Goal: Task Accomplishment & Management: Use online tool/utility

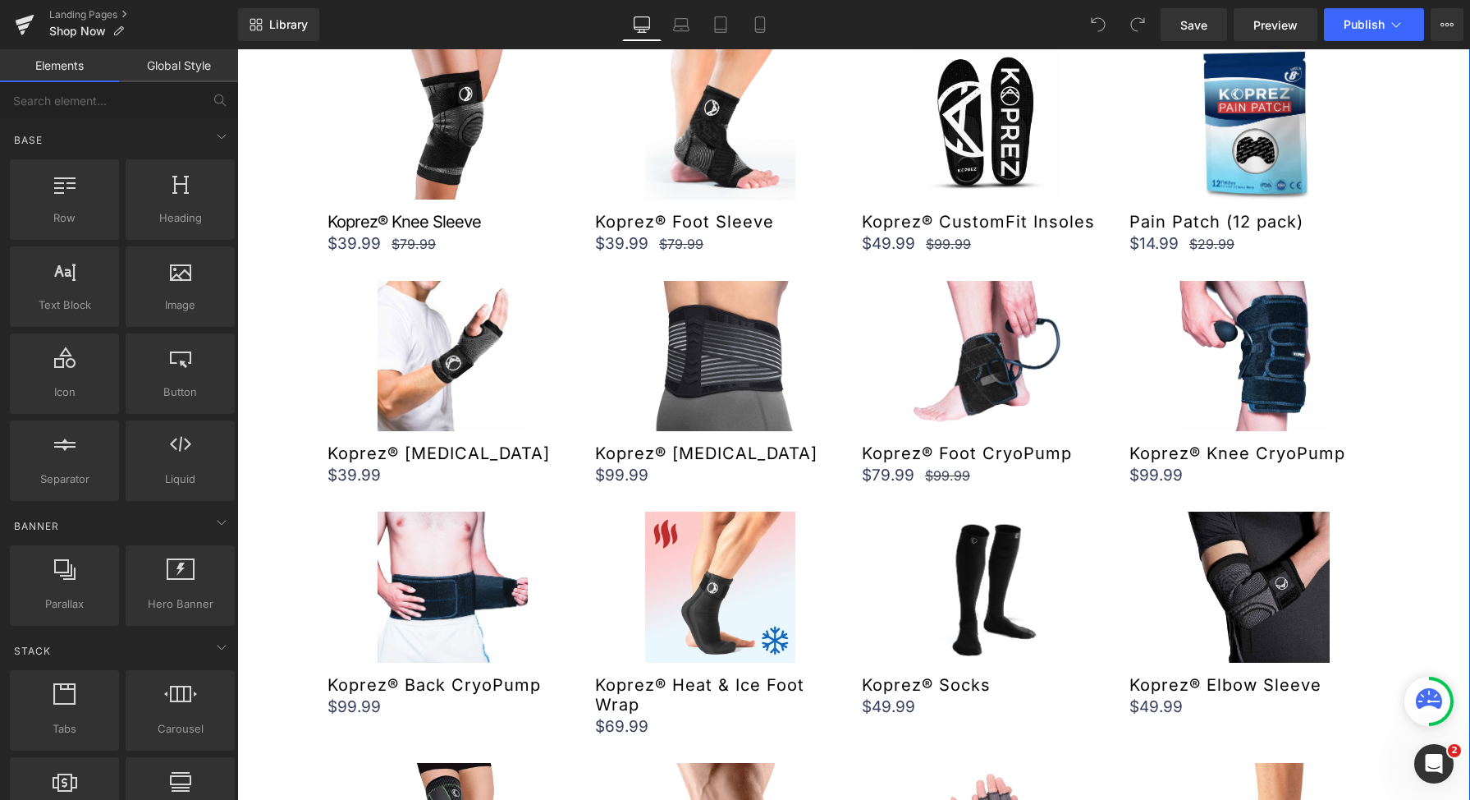
scroll to position [598, 0]
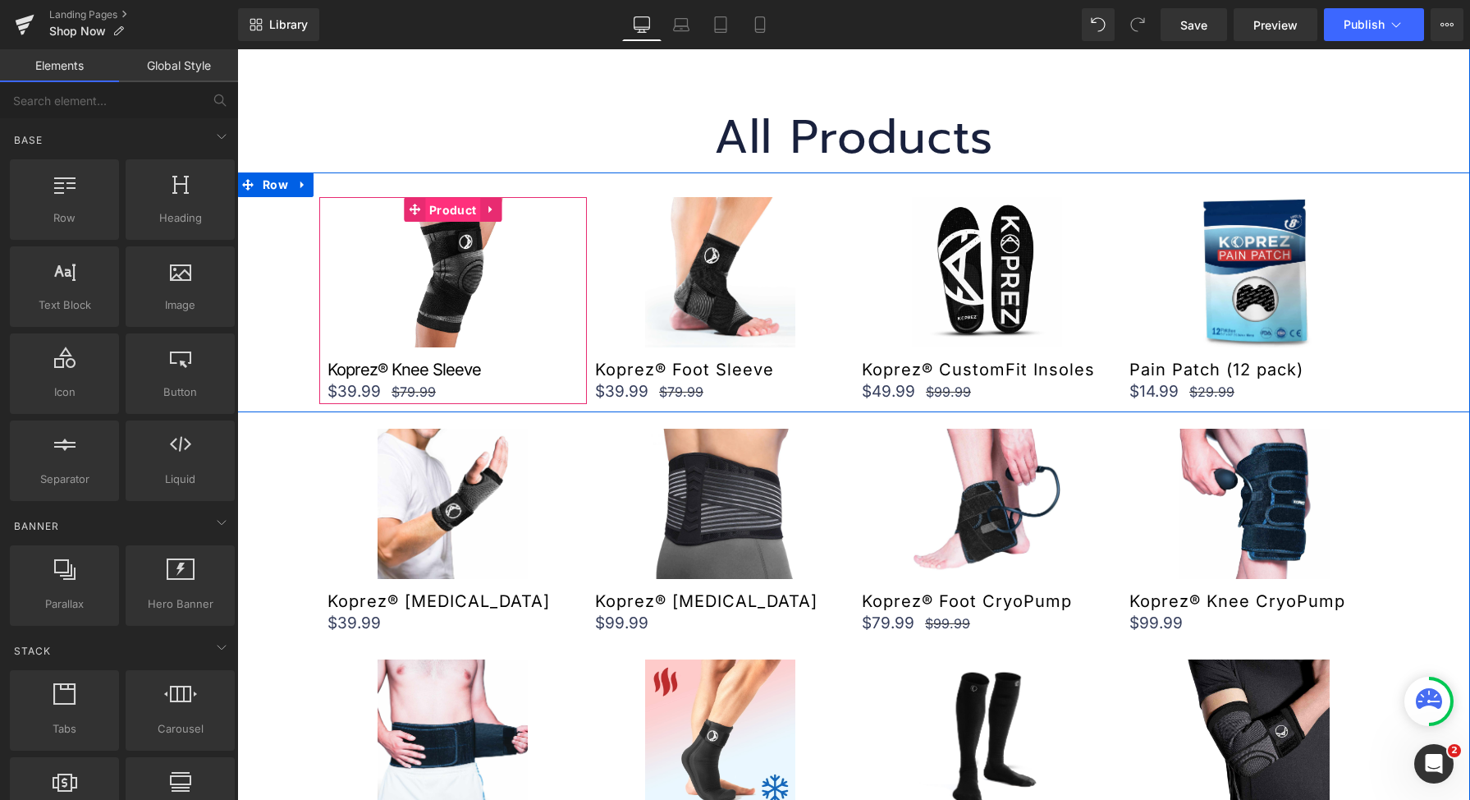
click at [451, 210] on span "Product" at bounding box center [452, 210] width 55 height 25
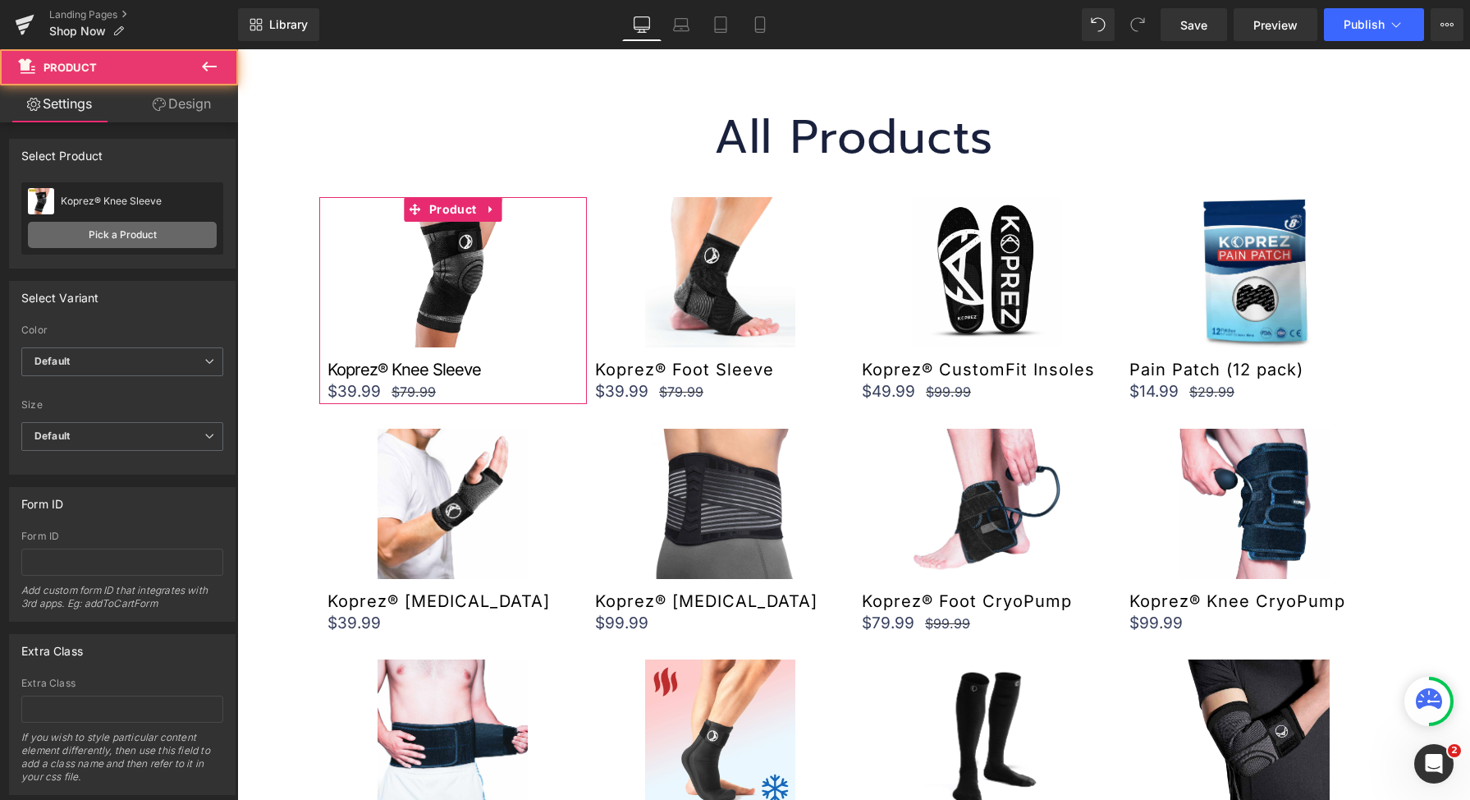
click at [90, 237] on link "Pick a Product" at bounding box center [122, 235] width 189 height 26
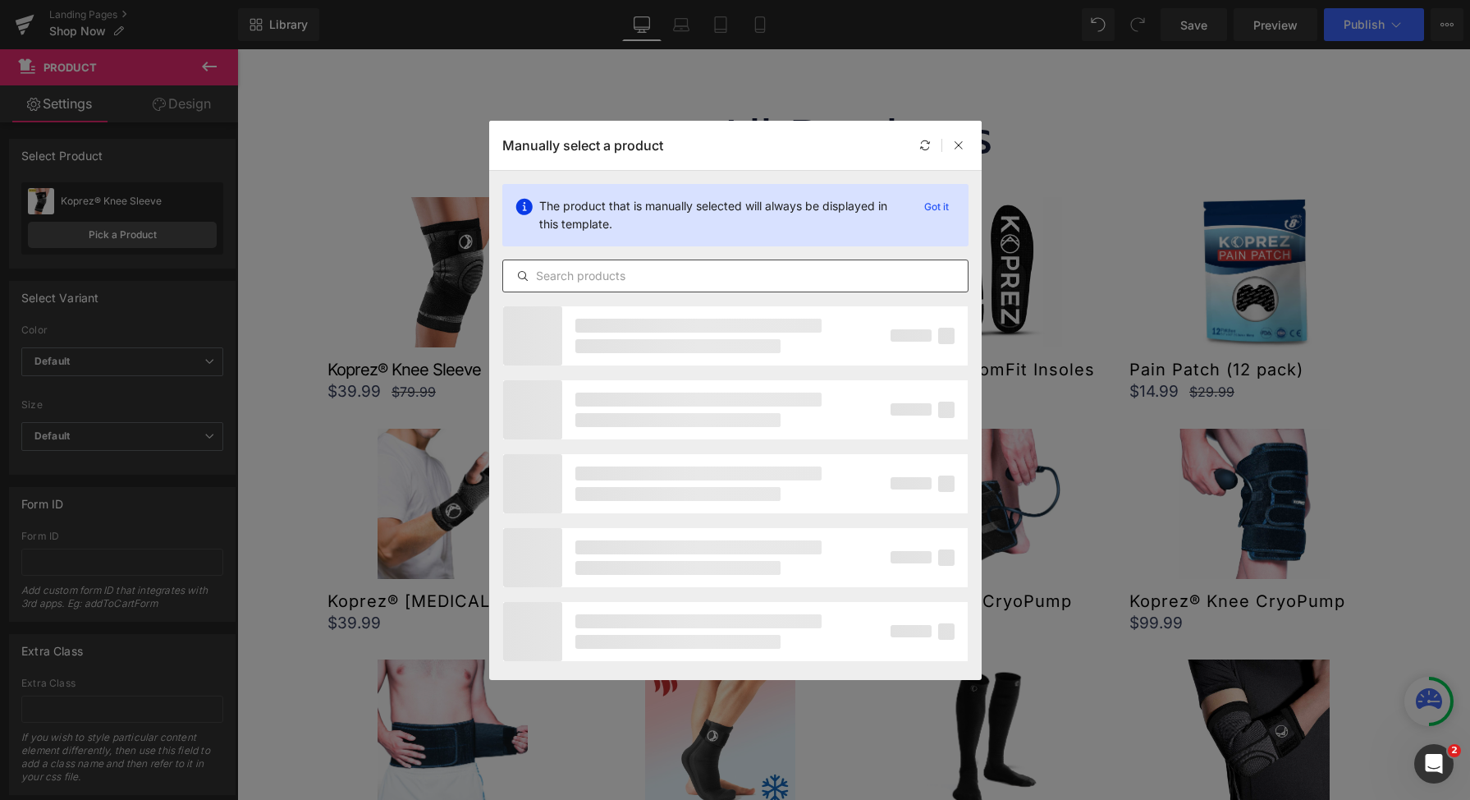
click at [813, 277] on input "text" at bounding box center [735, 276] width 465 height 20
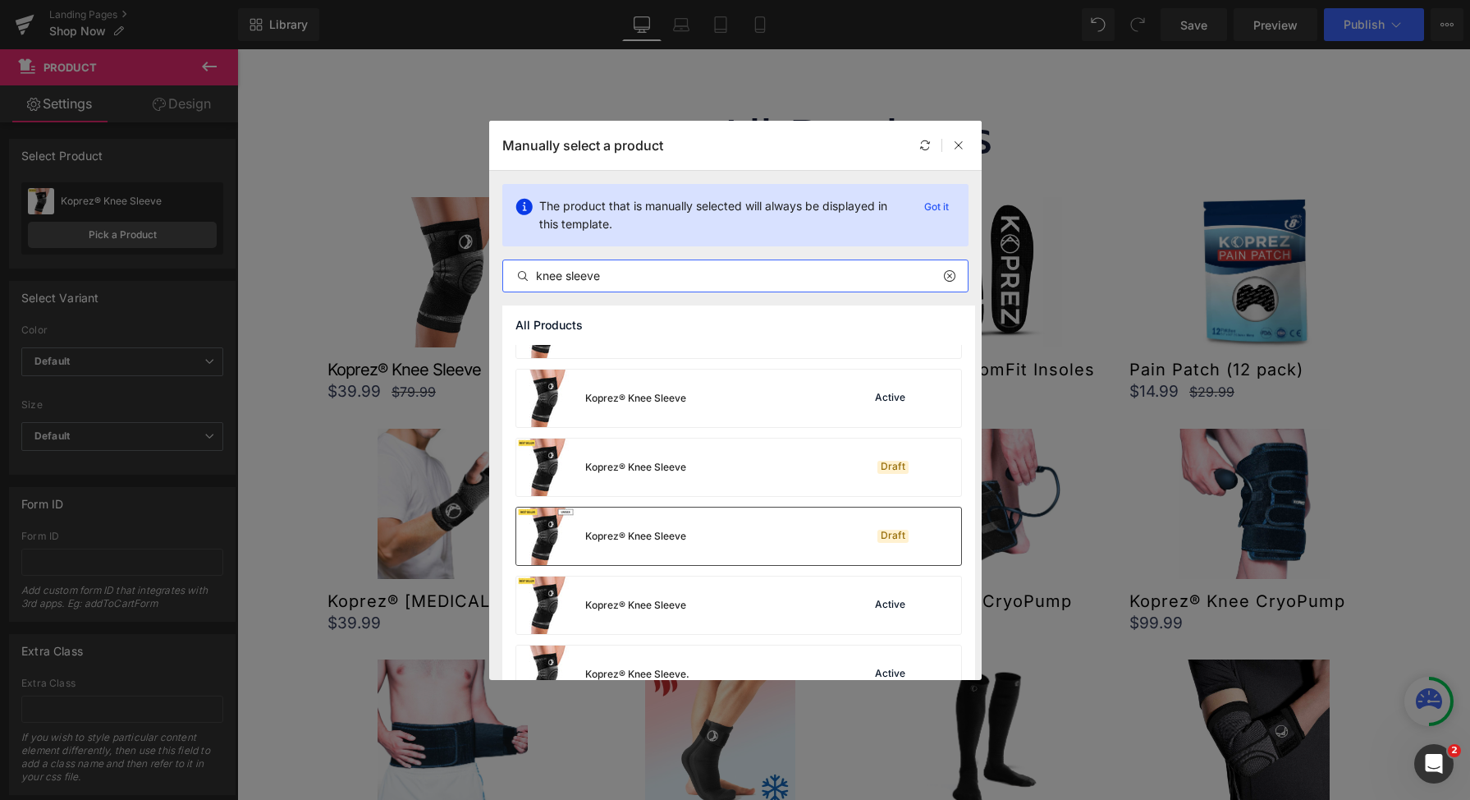
scroll to position [910, 0]
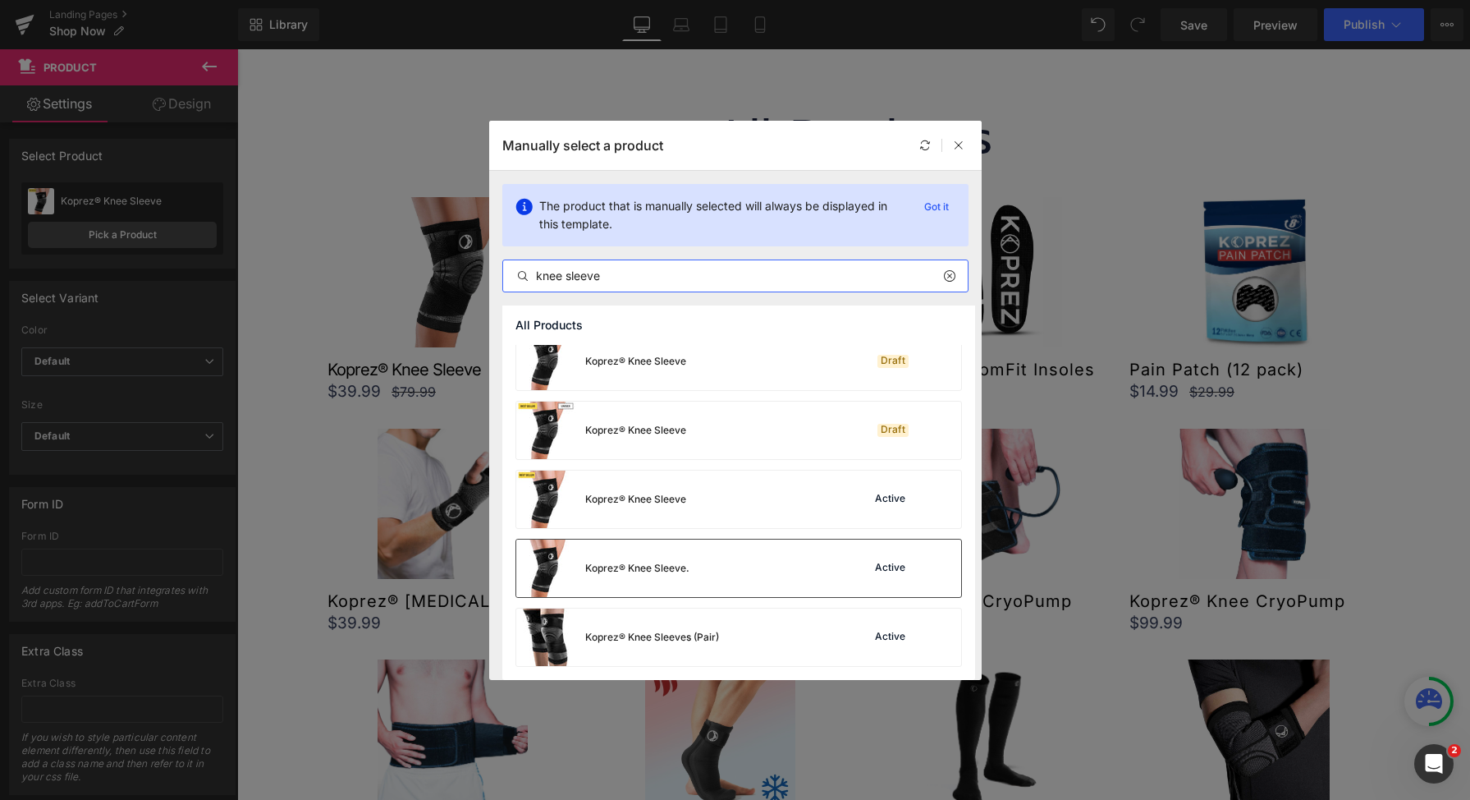
type input "knee sleeve"
click at [796, 560] on div "Koprez® Knee Sleeve. Active" at bounding box center [738, 567] width 445 height 57
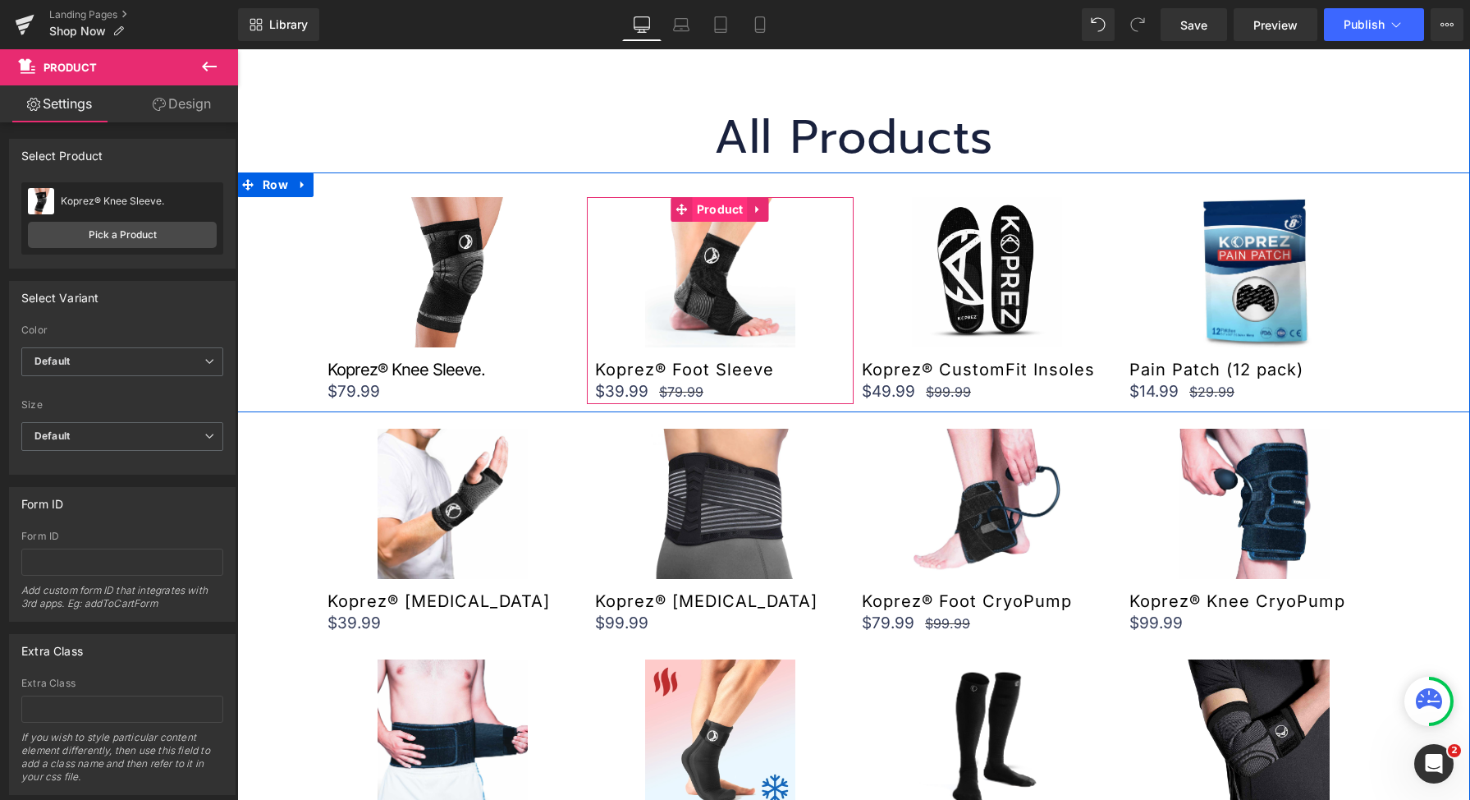
click at [693, 213] on span "Product" at bounding box center [720, 209] width 55 height 25
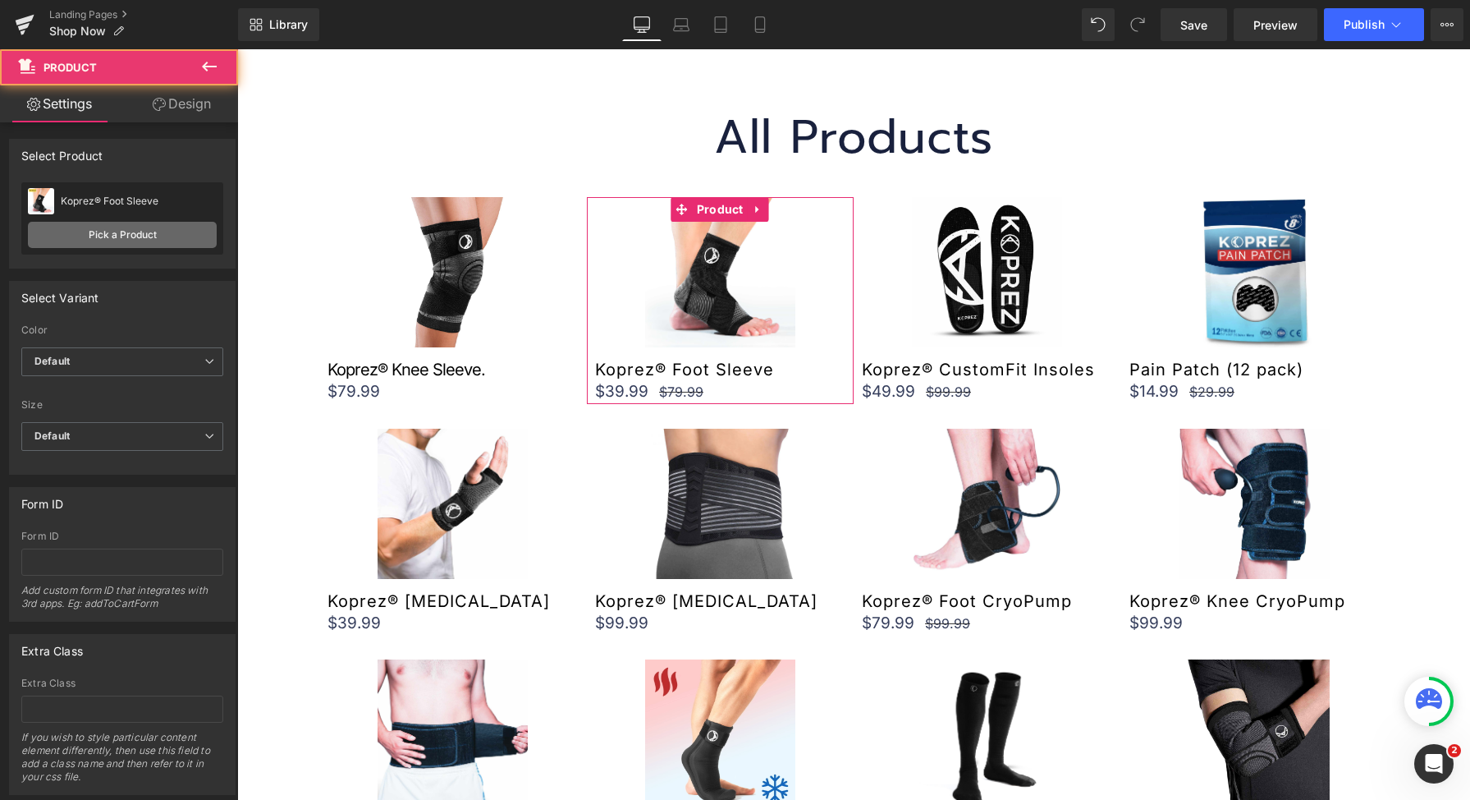
click at [69, 241] on link "Pick a Product" at bounding box center [122, 235] width 189 height 26
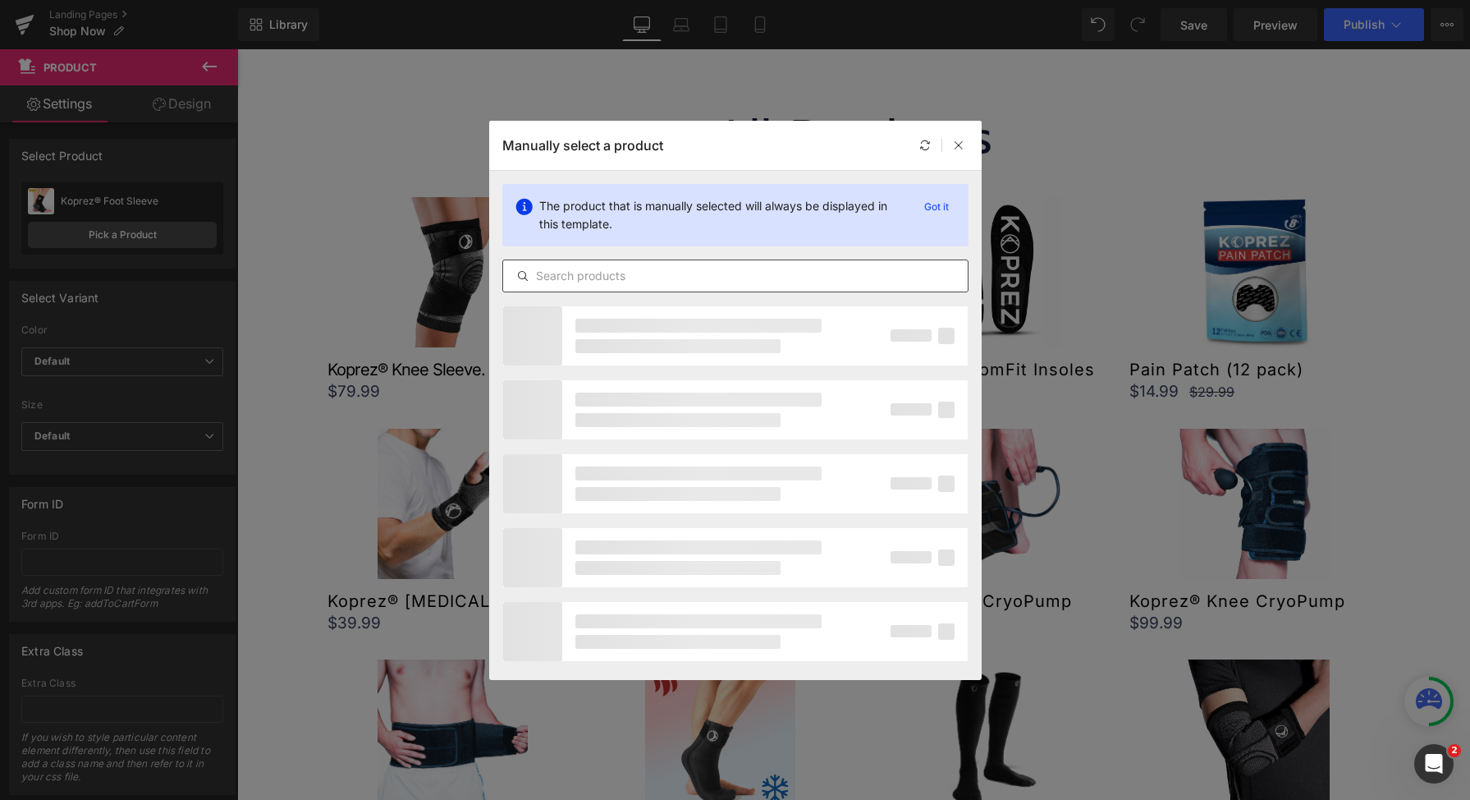
click at [819, 282] on input "text" at bounding box center [735, 276] width 465 height 20
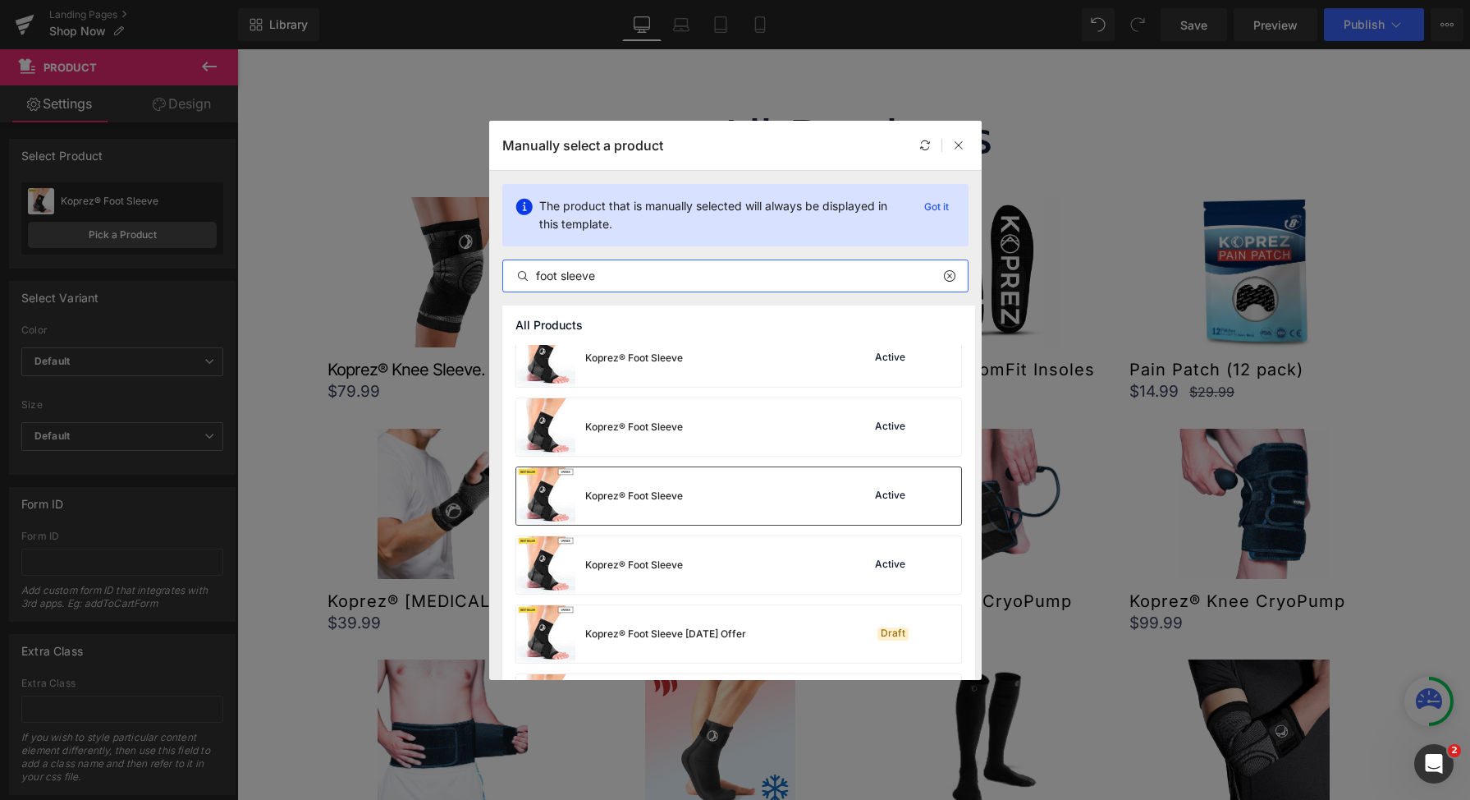
scroll to position [961, 0]
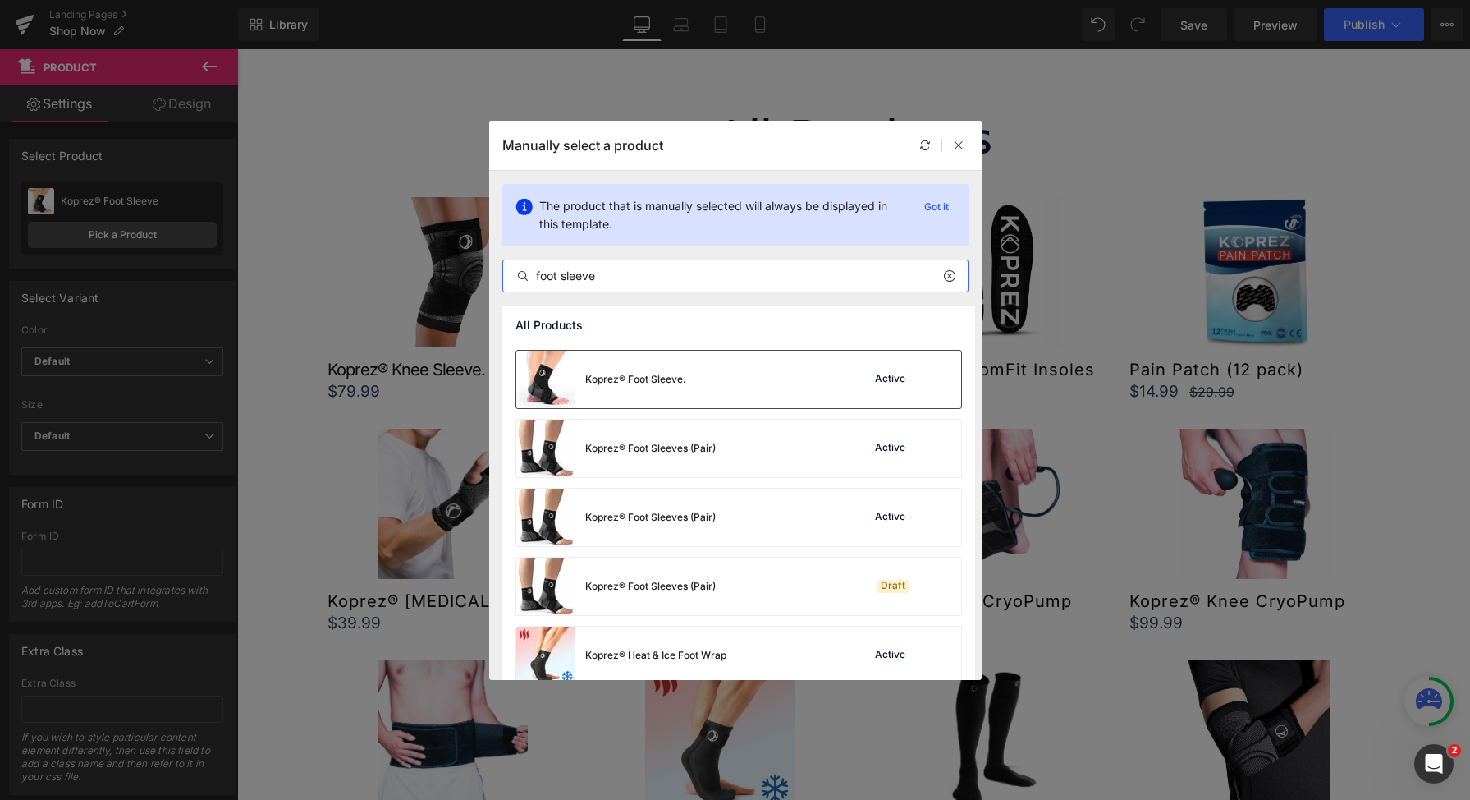
type input "foot sleeve"
click at [745, 387] on div "Koprez® Foot Sleeve. Active" at bounding box center [738, 379] width 445 height 57
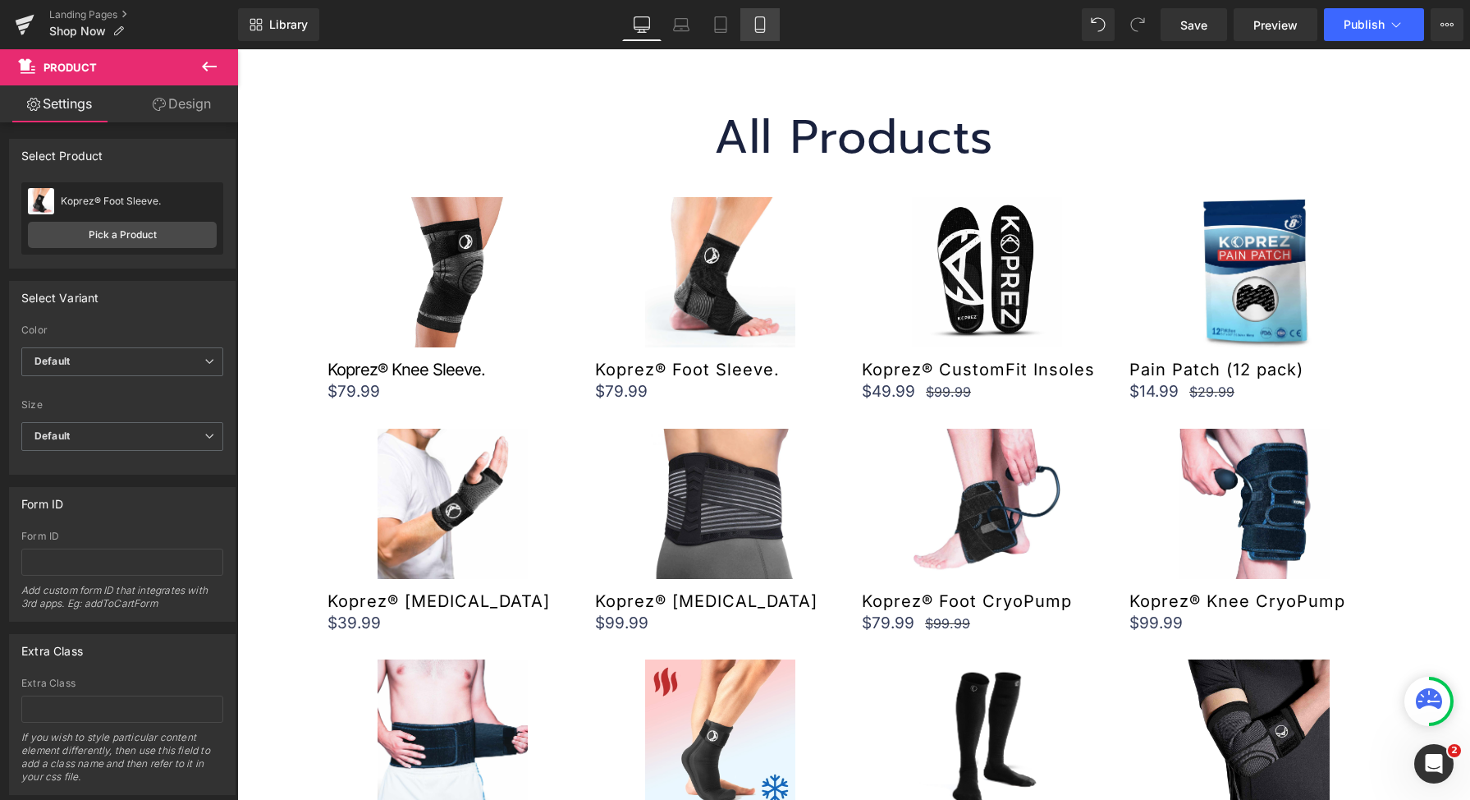
click at [765, 25] on icon at bounding box center [760, 24] width 16 height 16
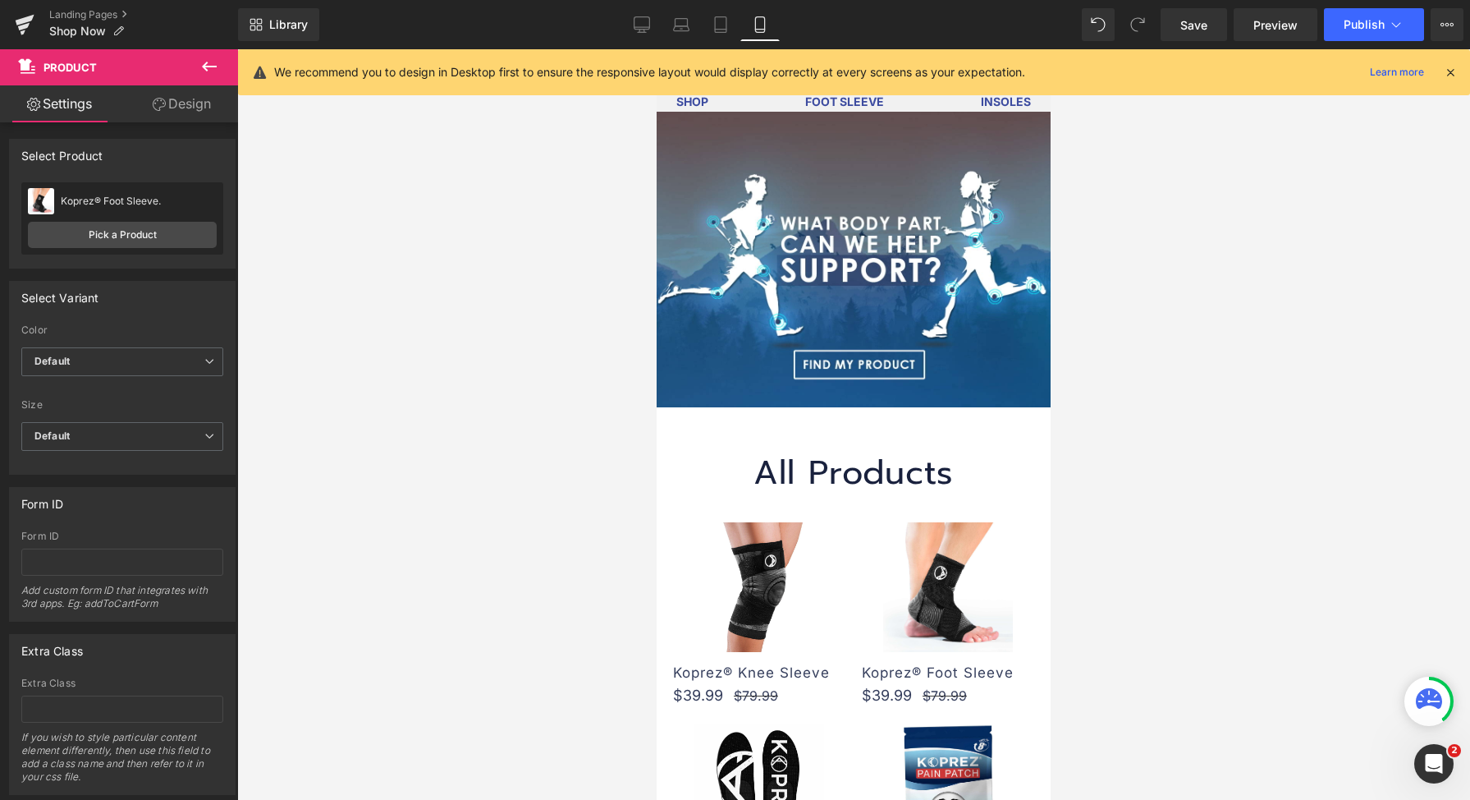
scroll to position [24, 0]
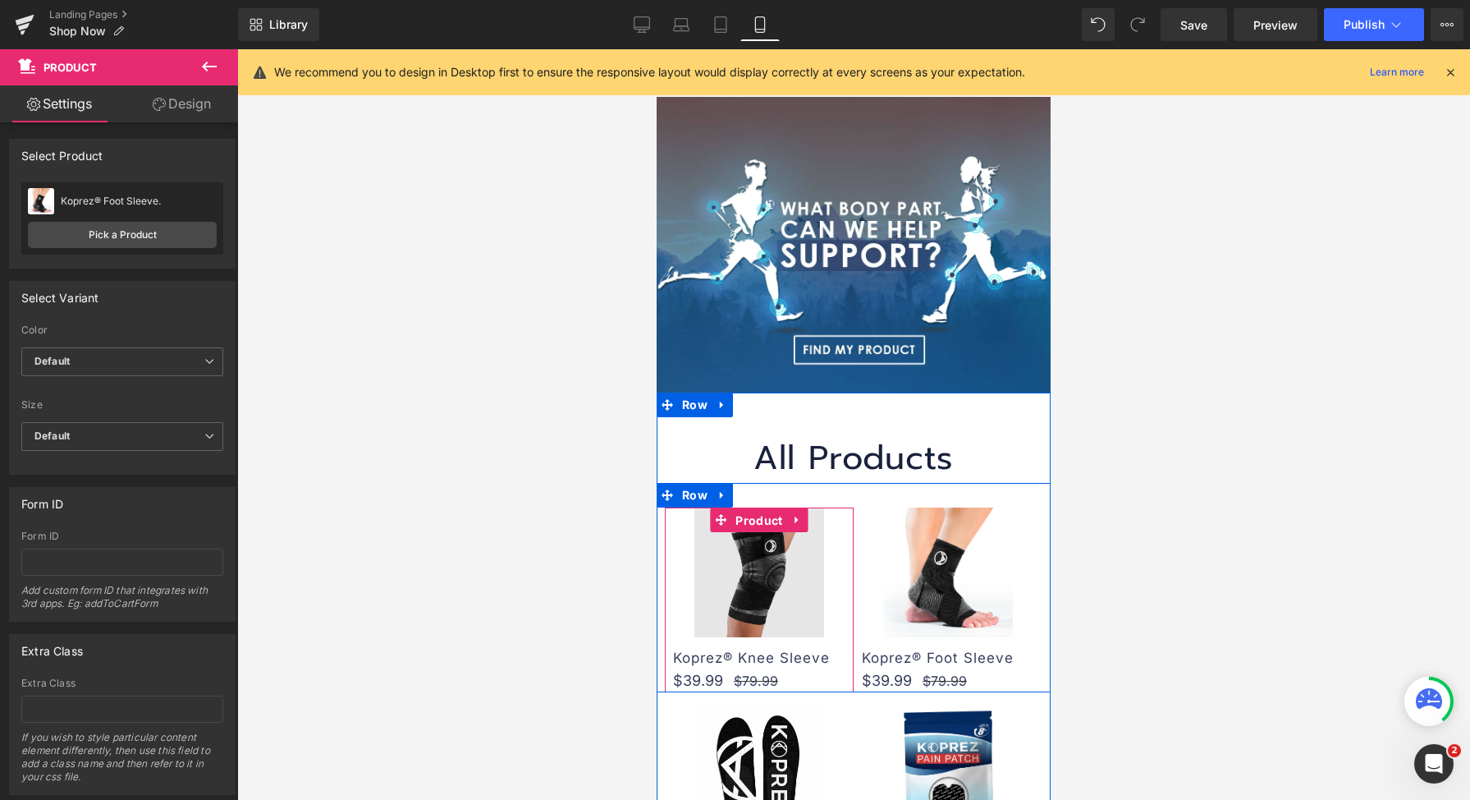
click at [750, 508] on span "Product" at bounding box center [759, 520] width 55 height 25
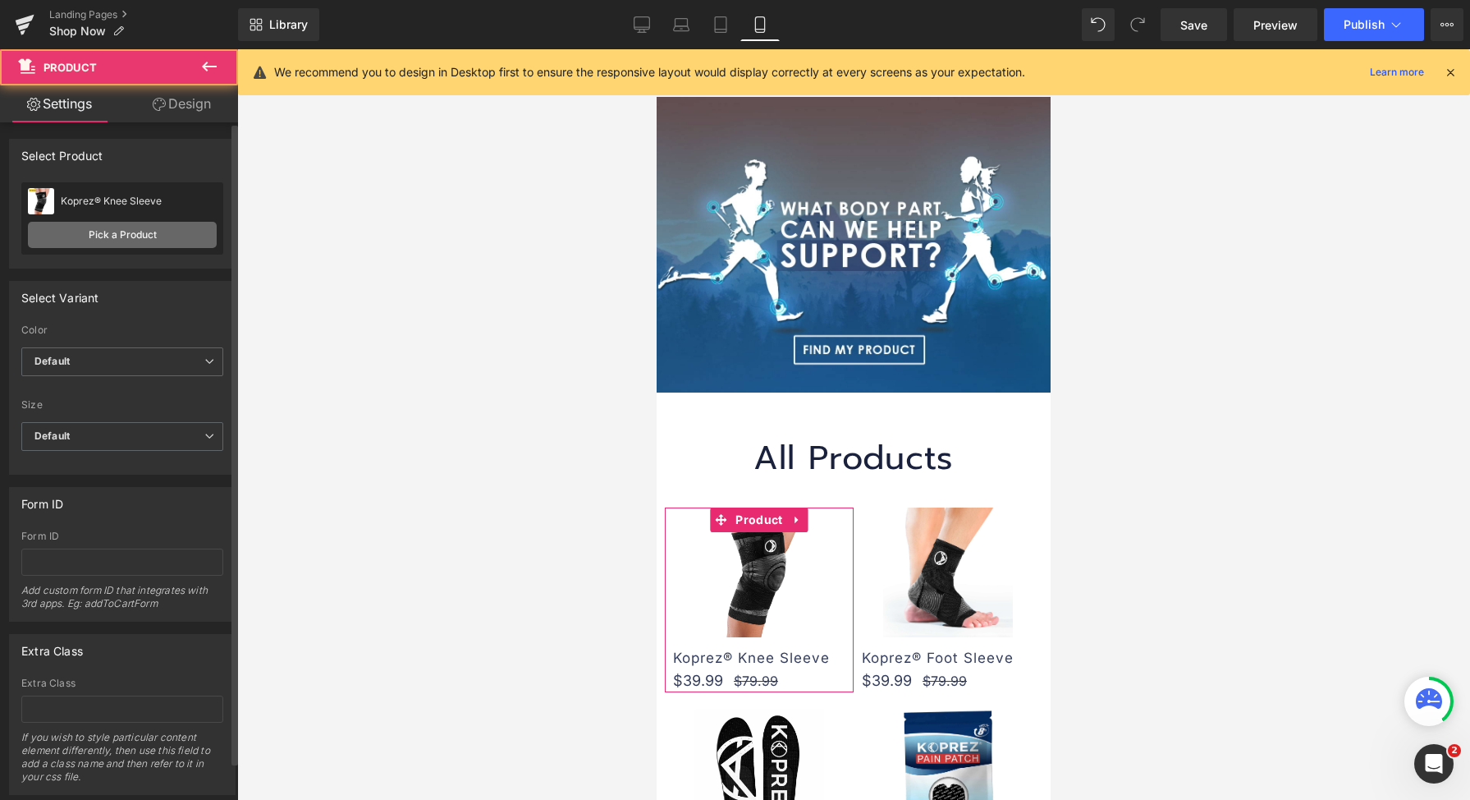
click at [86, 241] on link "Pick a Product" at bounding box center [122, 235] width 189 height 26
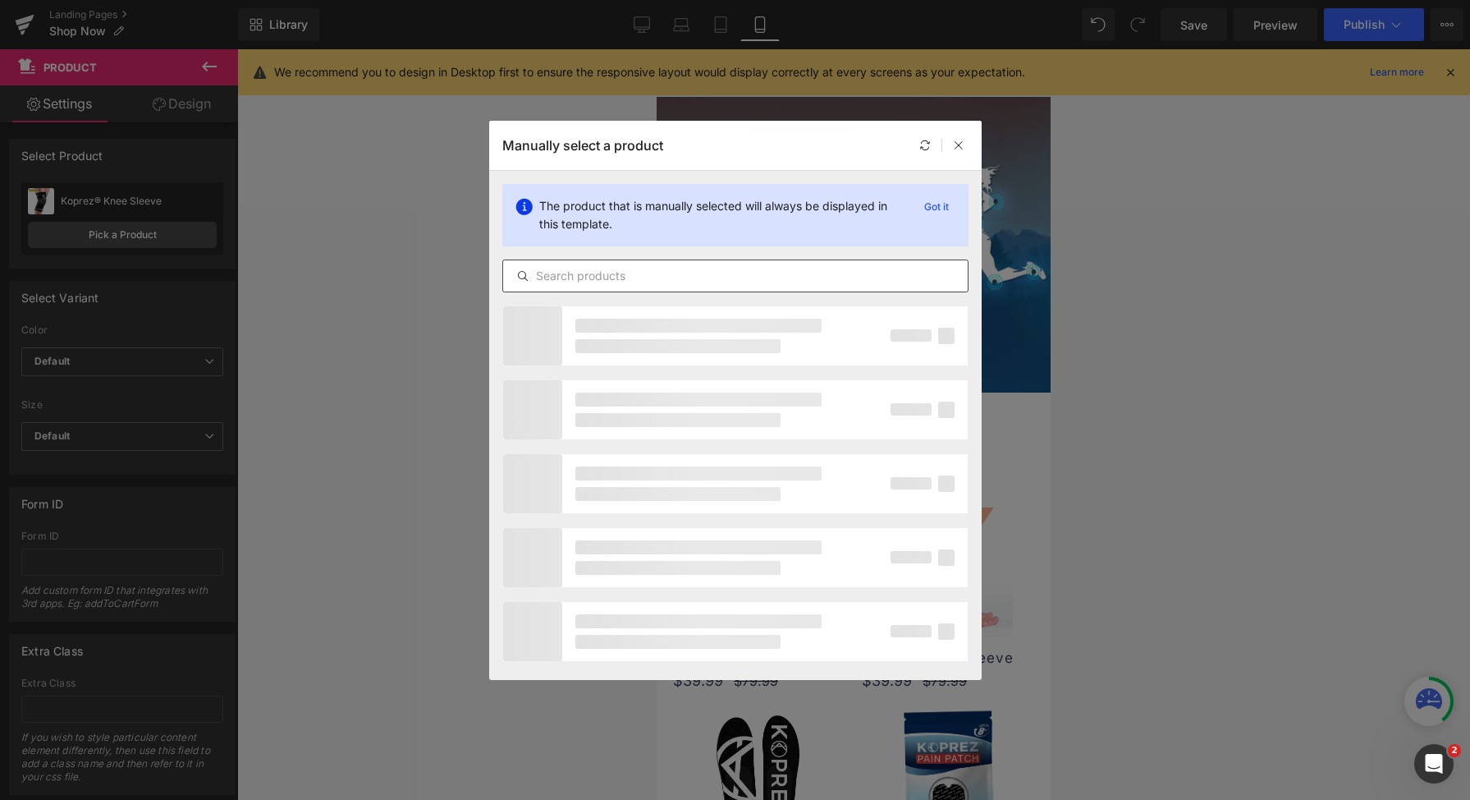
click at [750, 261] on div at bounding box center [735, 275] width 466 height 33
click at [744, 269] on input "text" at bounding box center [735, 276] width 465 height 20
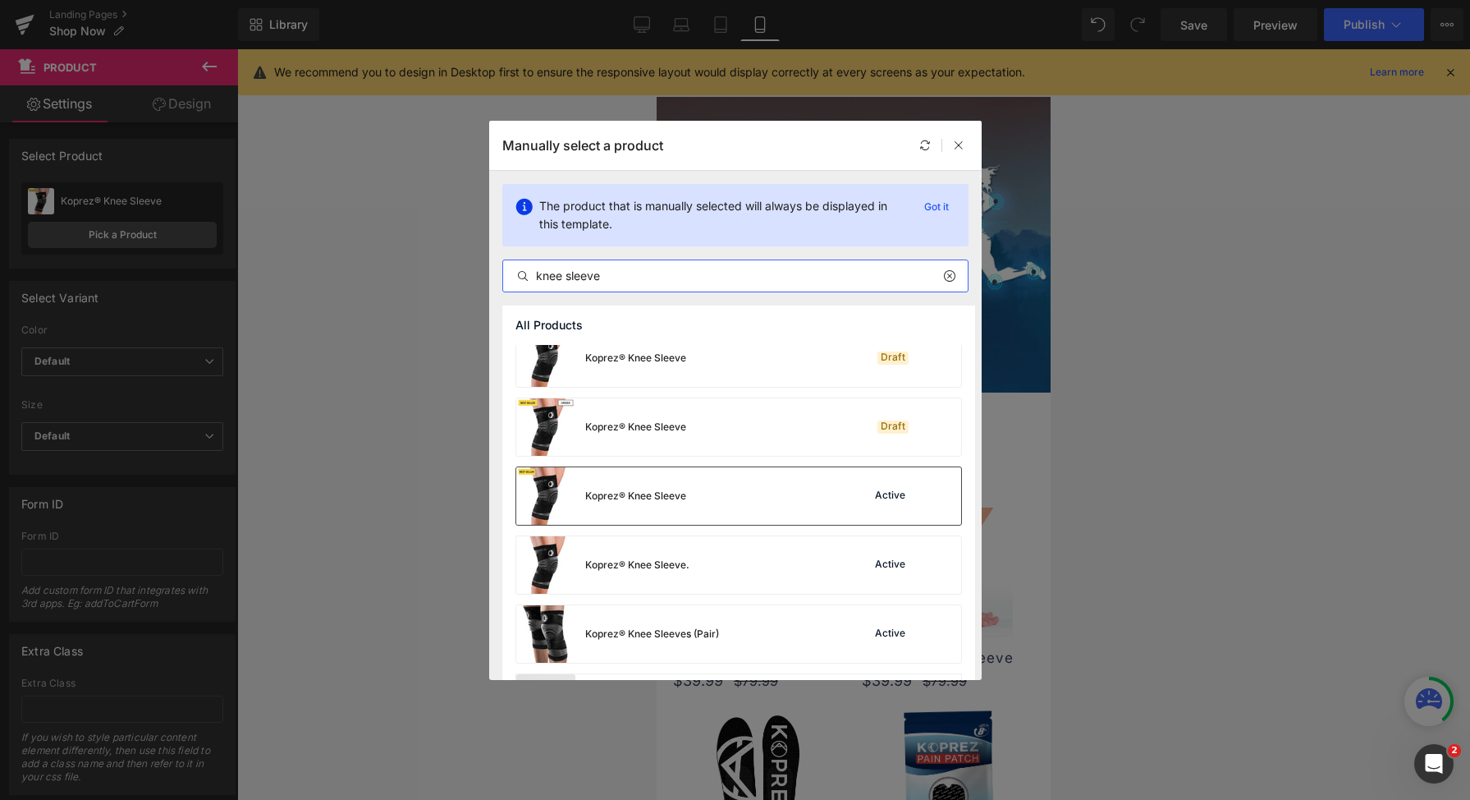
scroll to position [889, 0]
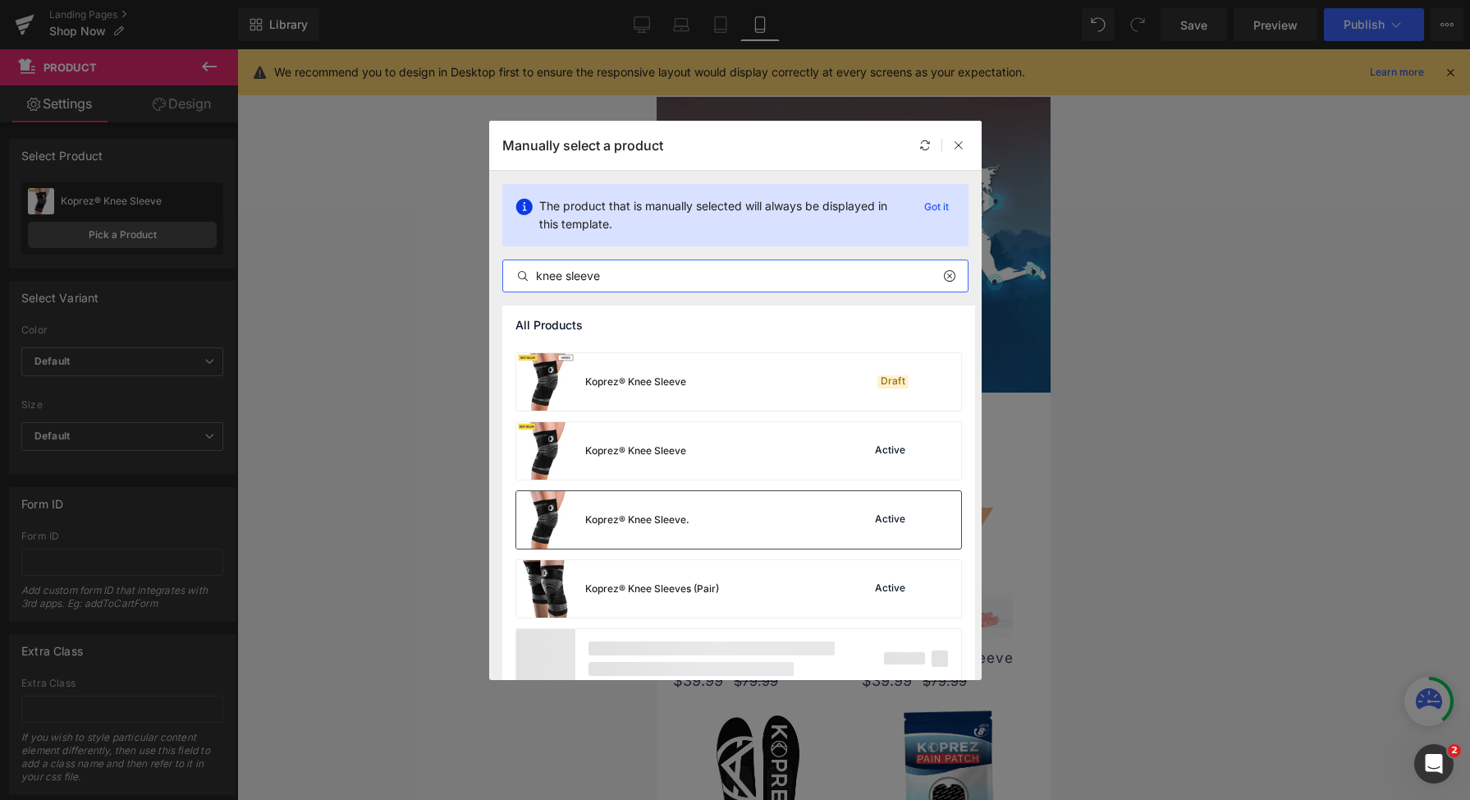
type input "knee sleeve"
click at [761, 521] on div "Koprez® Knee Sleeve. Active" at bounding box center [738, 519] width 445 height 57
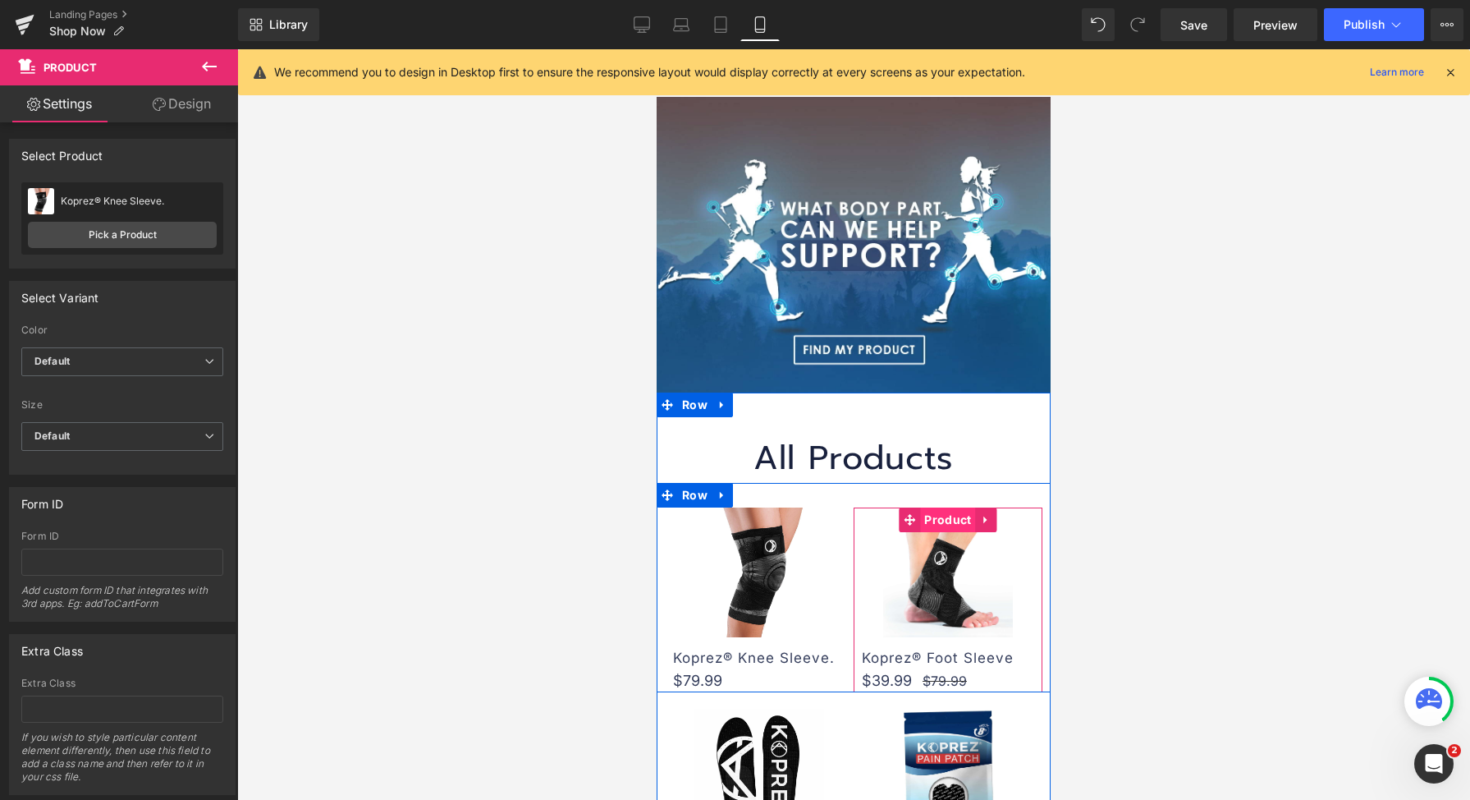
click at [941, 513] on span "Product" at bounding box center [947, 519] width 55 height 25
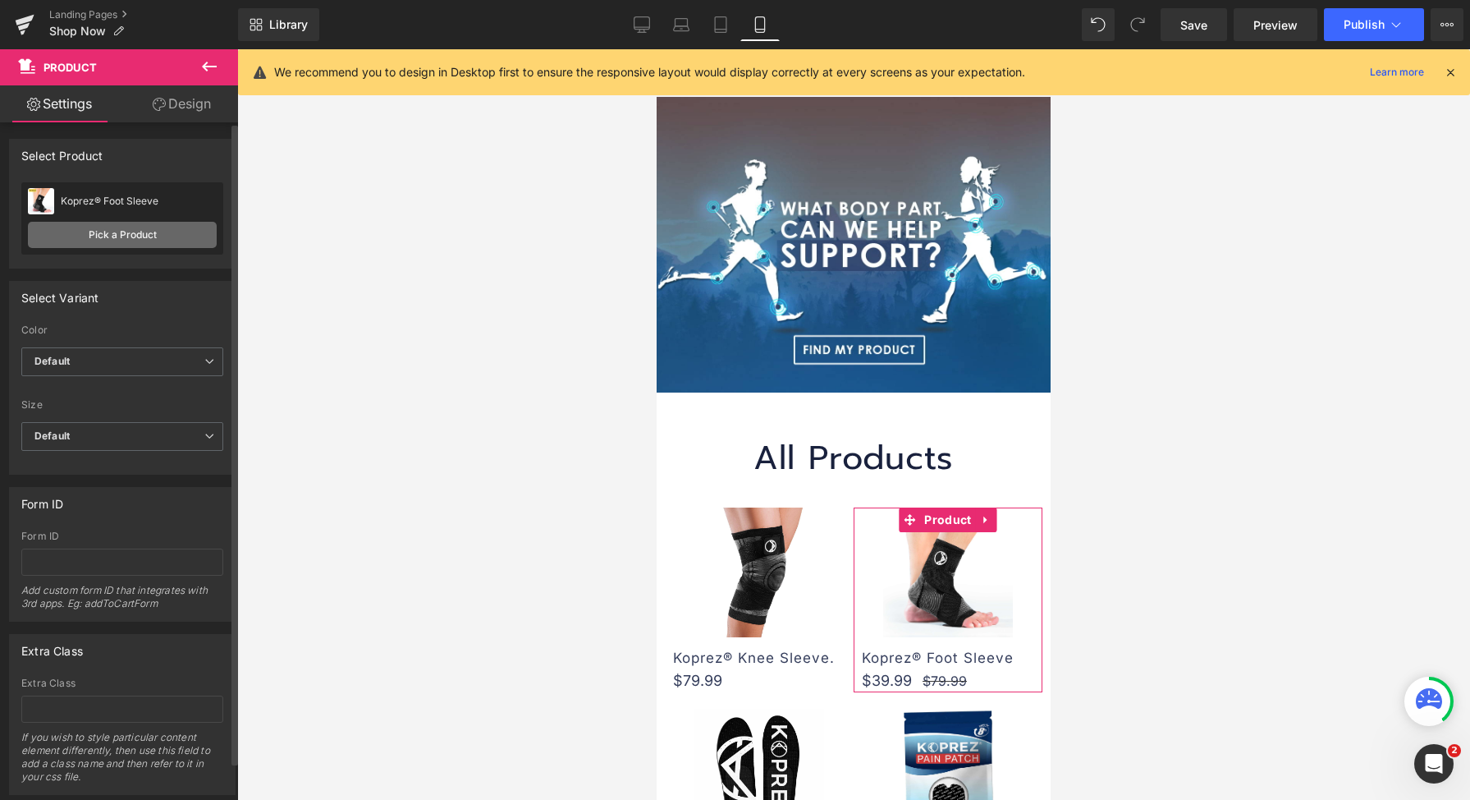
click at [117, 243] on link "Pick a Product" at bounding box center [122, 235] width 189 height 26
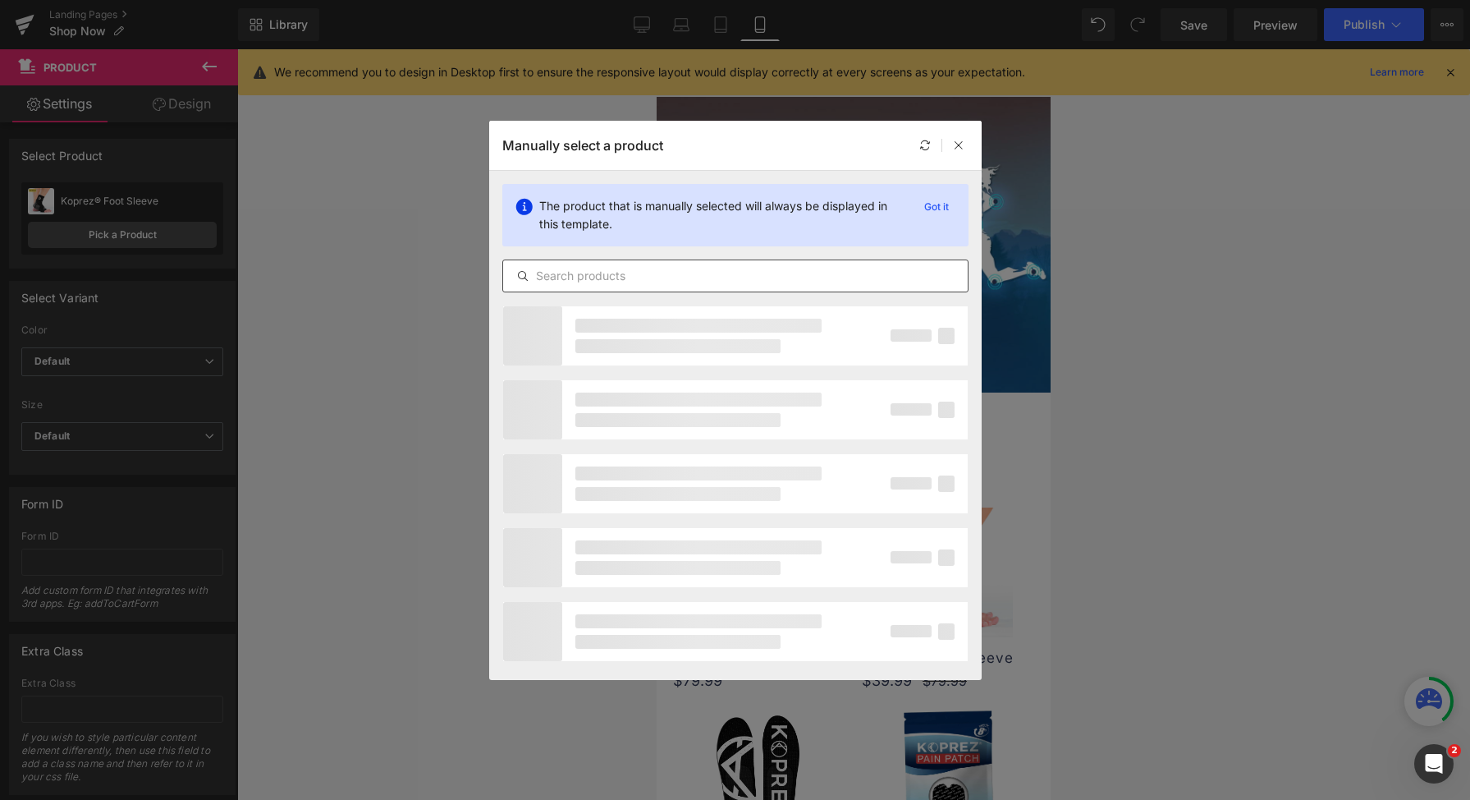
click at [618, 289] on div at bounding box center [735, 275] width 466 height 33
click at [618, 278] on input "text" at bounding box center [735, 276] width 465 height 20
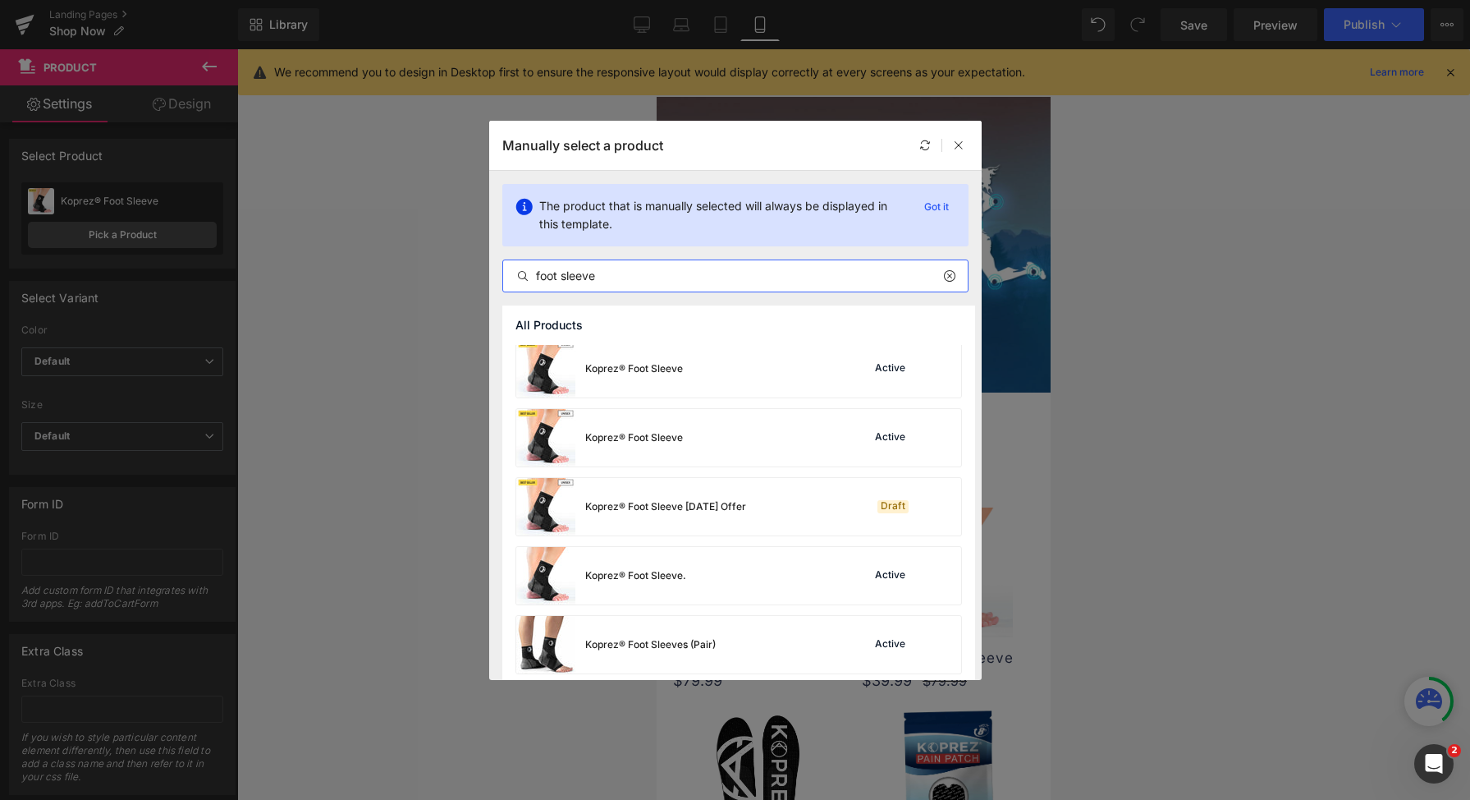
scroll to position [499, 0]
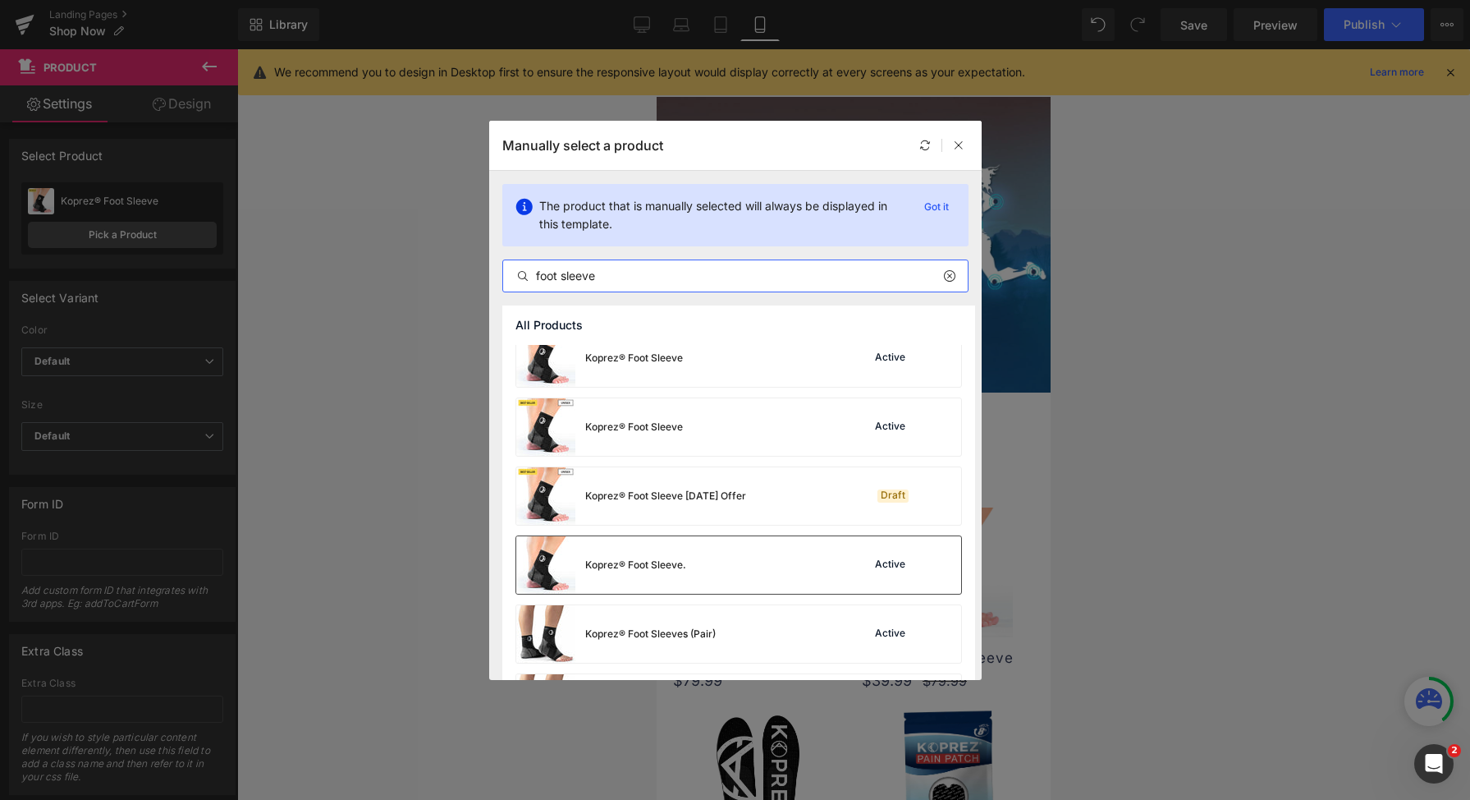
type input "foot sleeve"
click at [775, 571] on div "Koprez® Foot Sleeve. Active" at bounding box center [738, 564] width 445 height 57
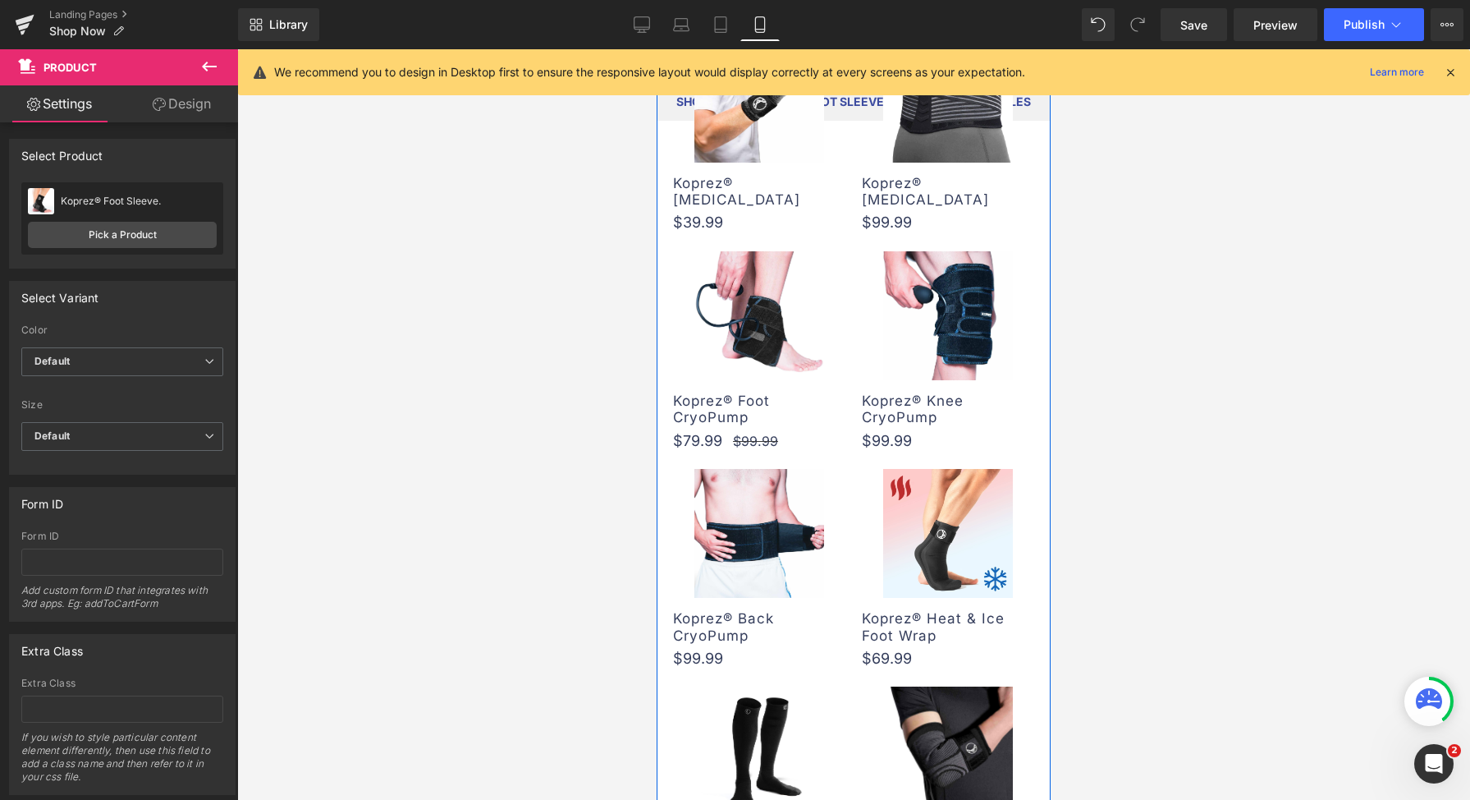
scroll to position [1273, 0]
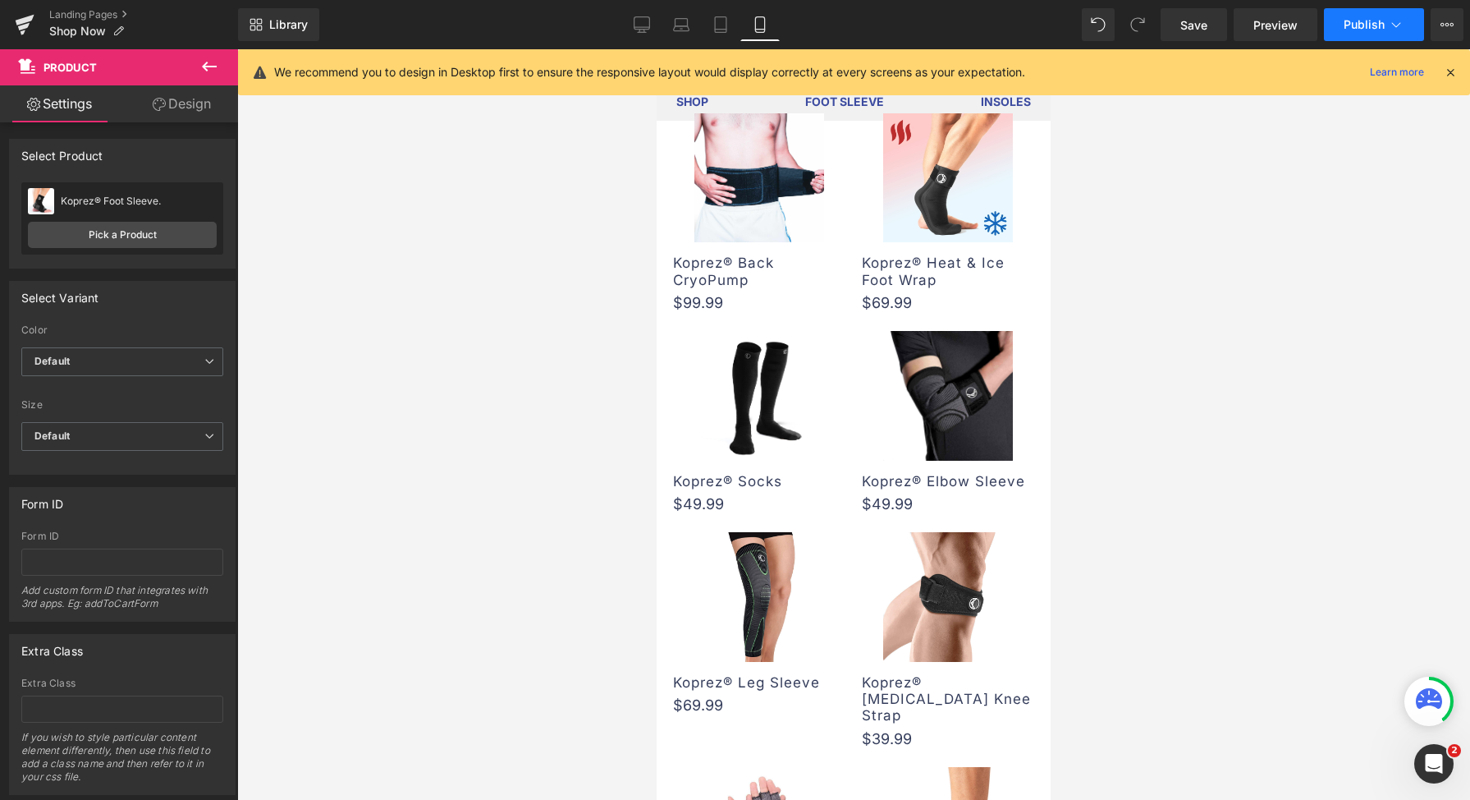
click at [1350, 21] on span "Publish" at bounding box center [1364, 24] width 41 height 13
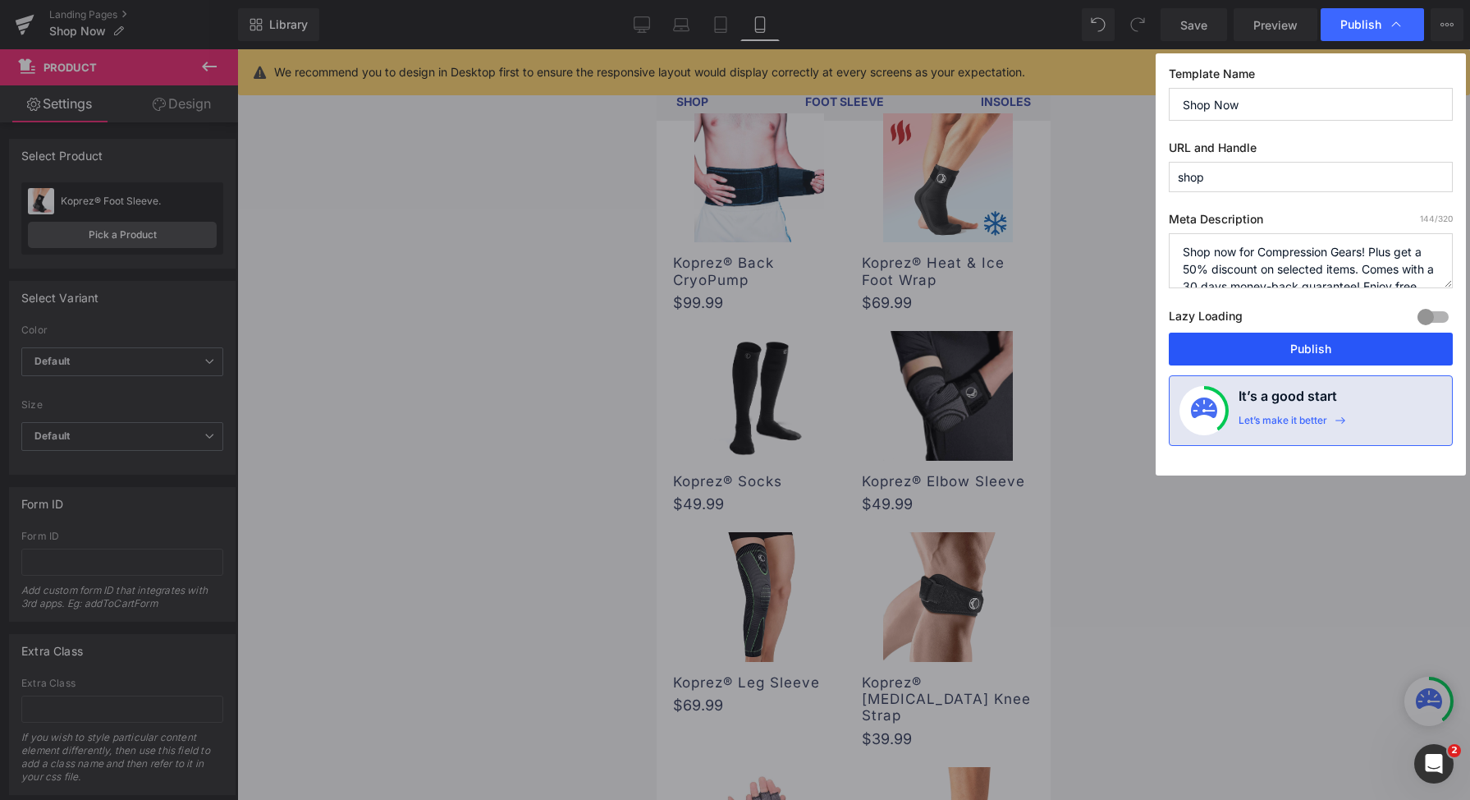
drag, startPoint x: 1310, startPoint y: 345, endPoint x: 282, endPoint y: 233, distance: 1034.0
click at [1310, 345] on button "Publish" at bounding box center [1311, 349] width 284 height 33
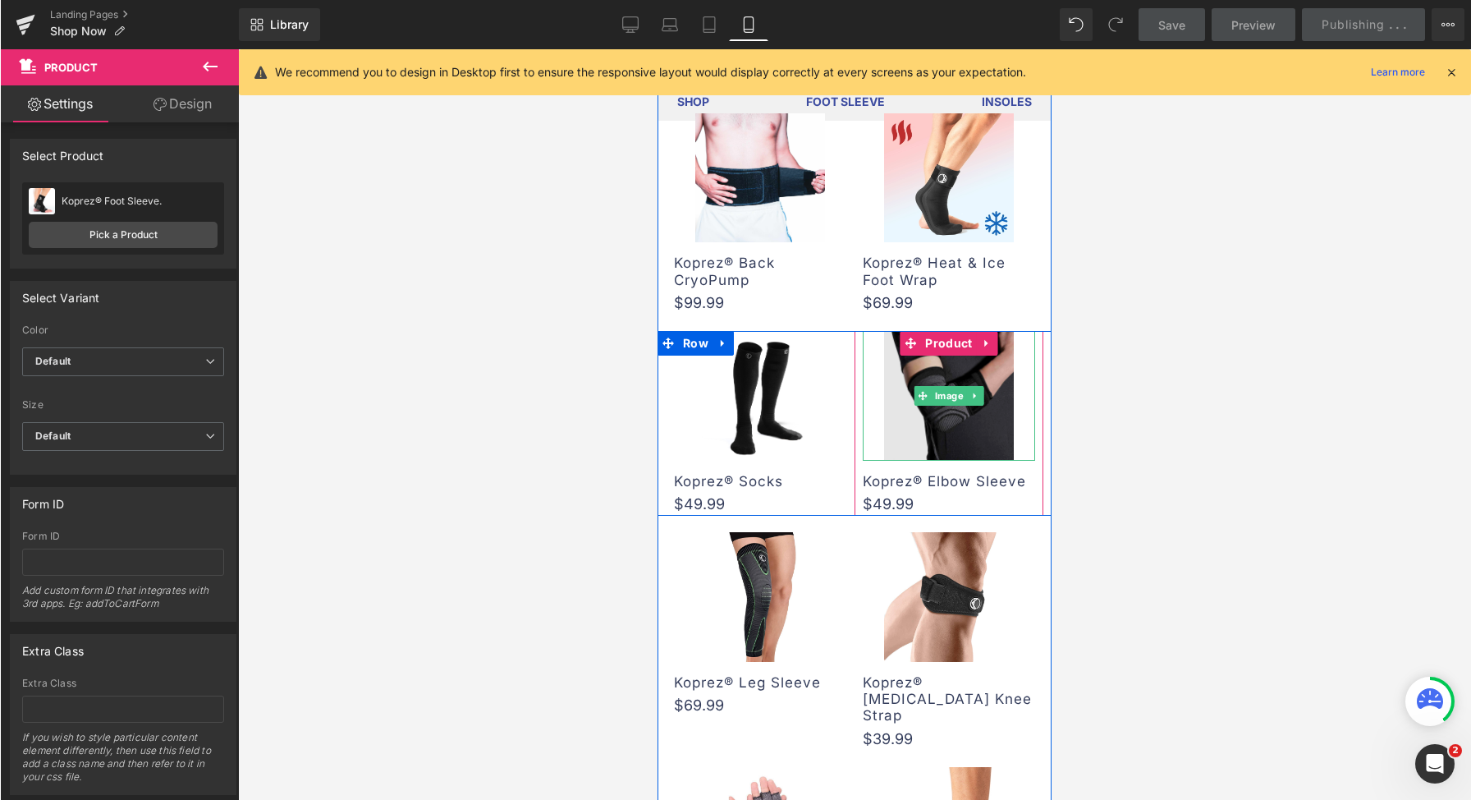
scroll to position [73, 0]
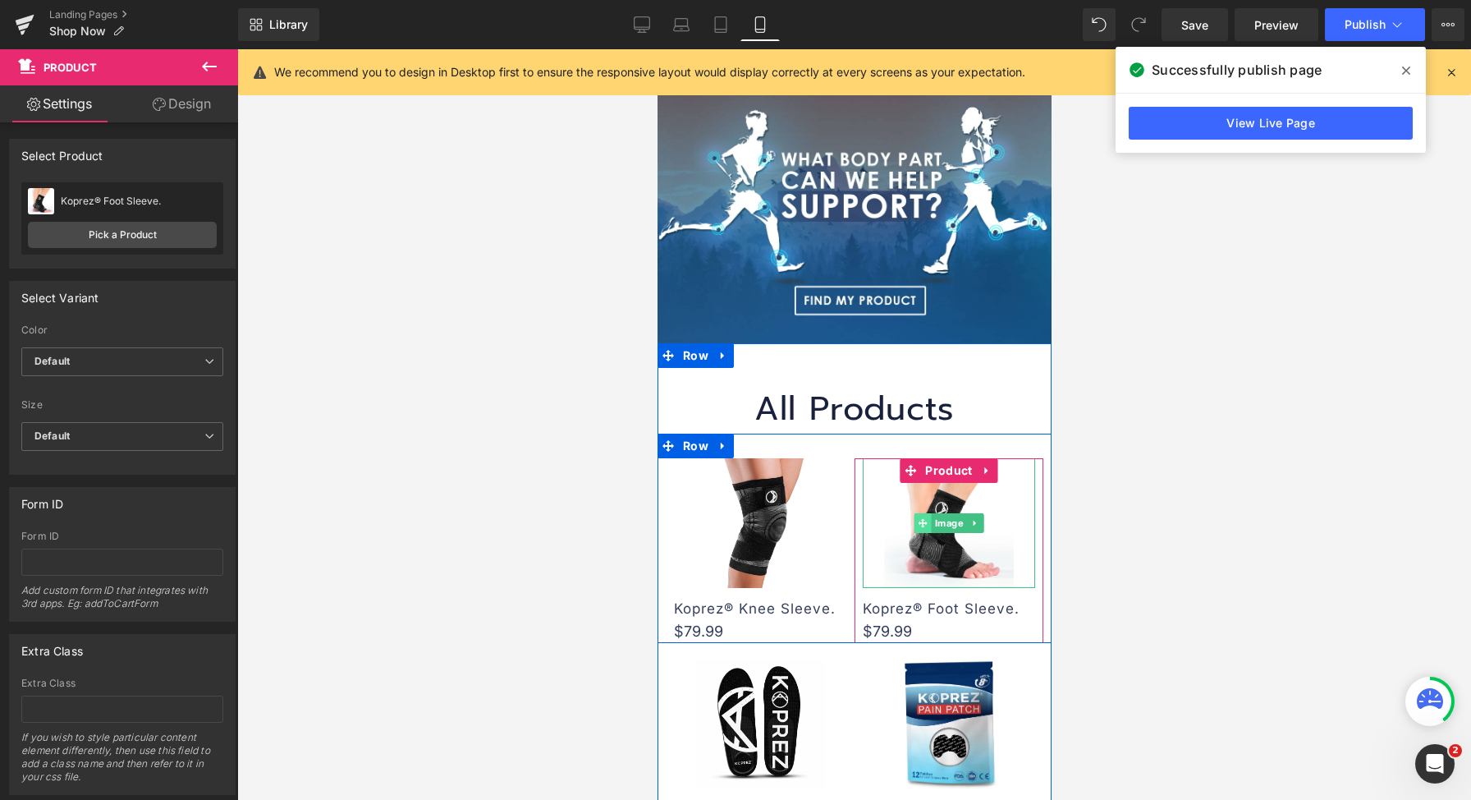
click at [923, 513] on span at bounding box center [922, 523] width 17 height 20
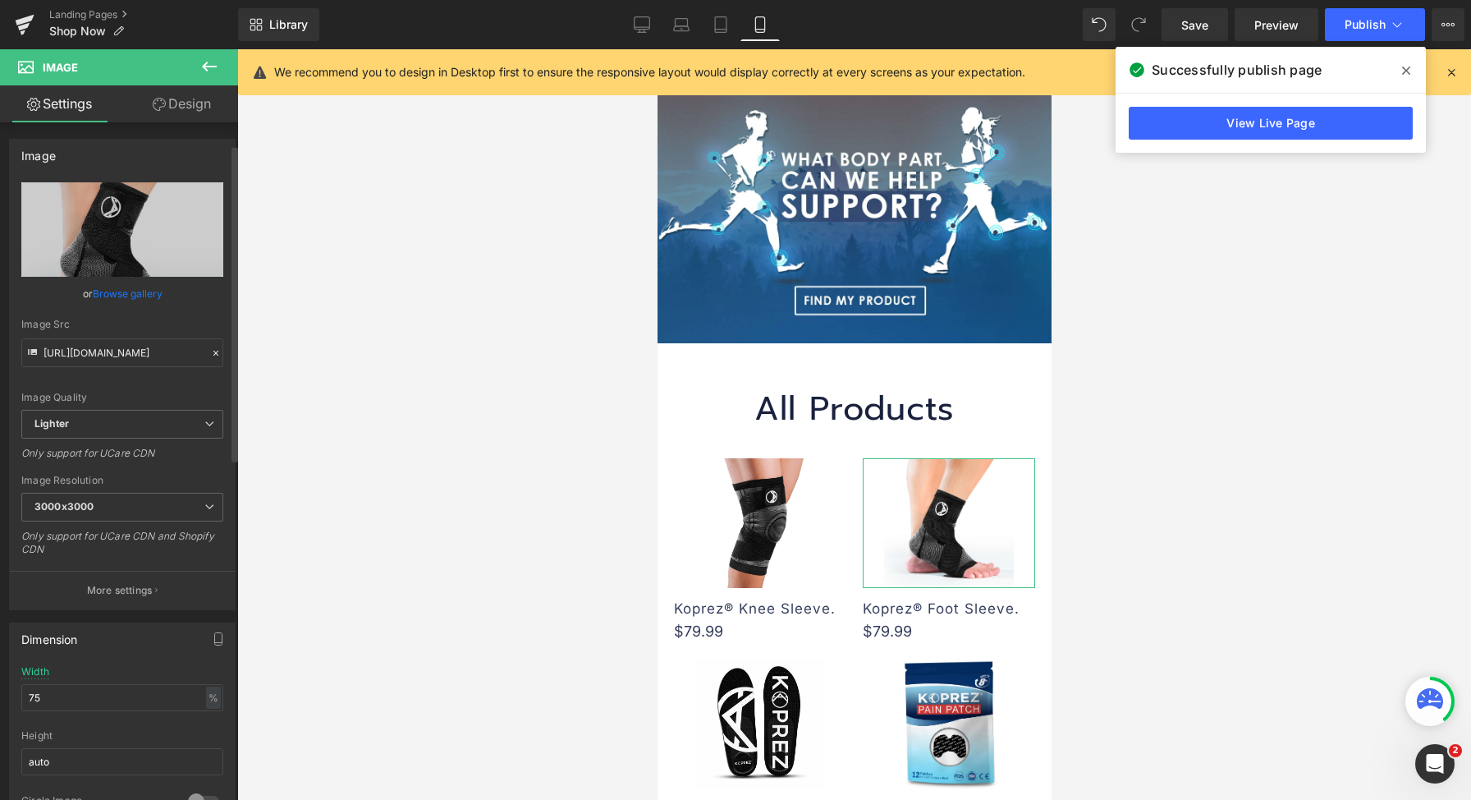
scroll to position [166, 0]
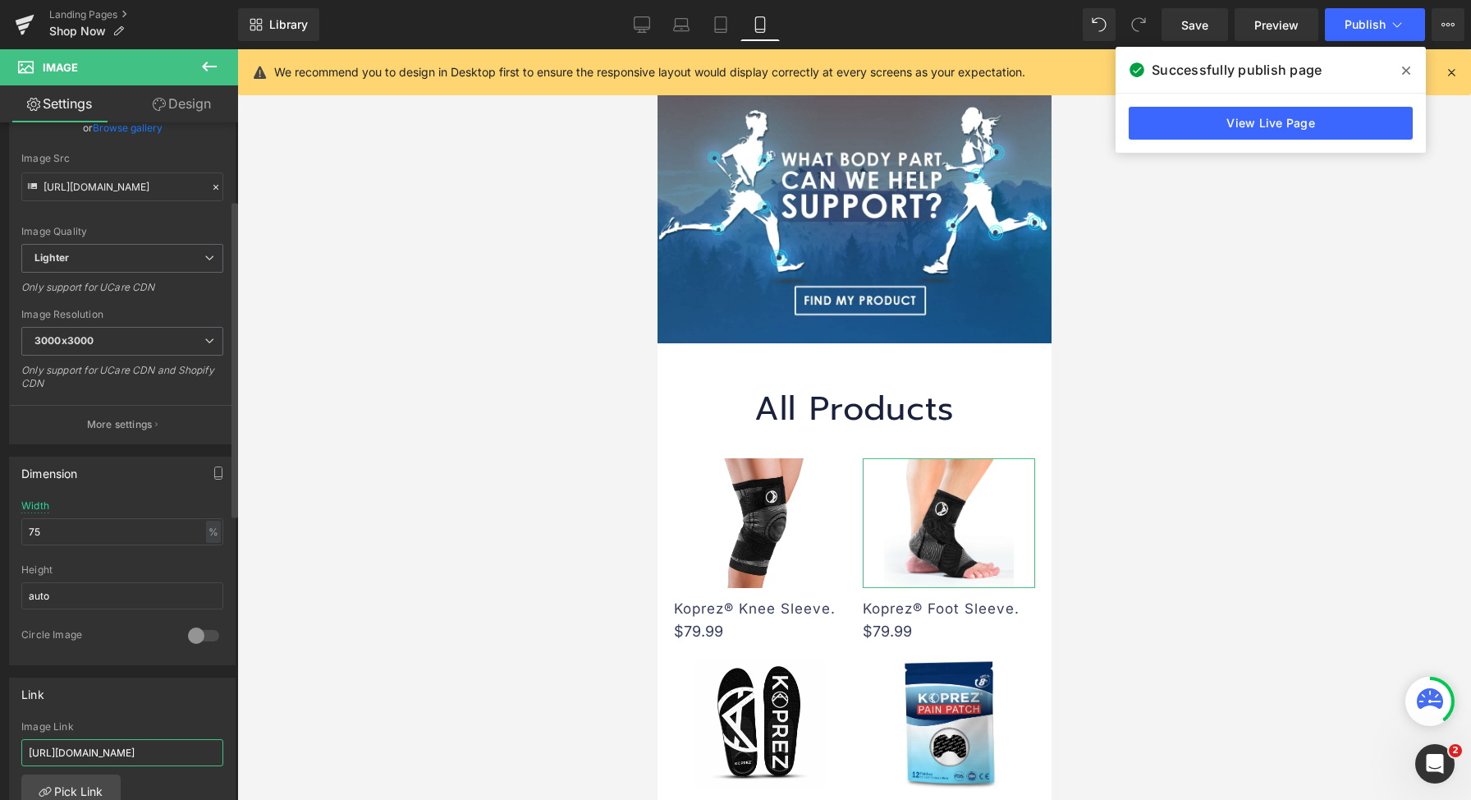
click at [158, 750] on input "[URL][DOMAIN_NAME]" at bounding box center [122, 752] width 202 height 27
paste input "text"
type input "[URL][DOMAIN_NAME]"
click at [200, 722] on div "Image Link" at bounding box center [122, 726] width 202 height 11
click at [651, 16] on link "Desktop" at bounding box center [641, 24] width 39 height 33
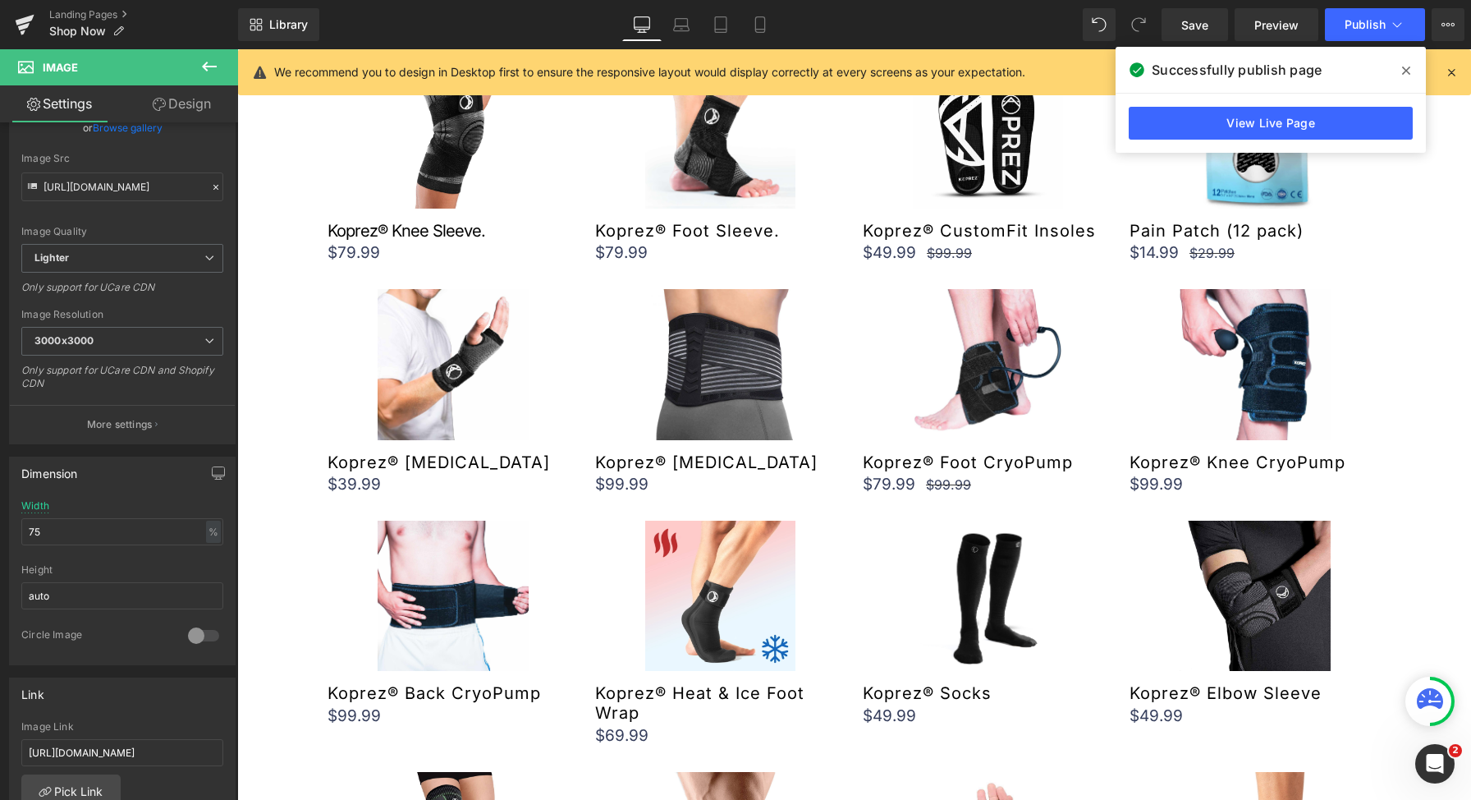
scroll to position [720, 0]
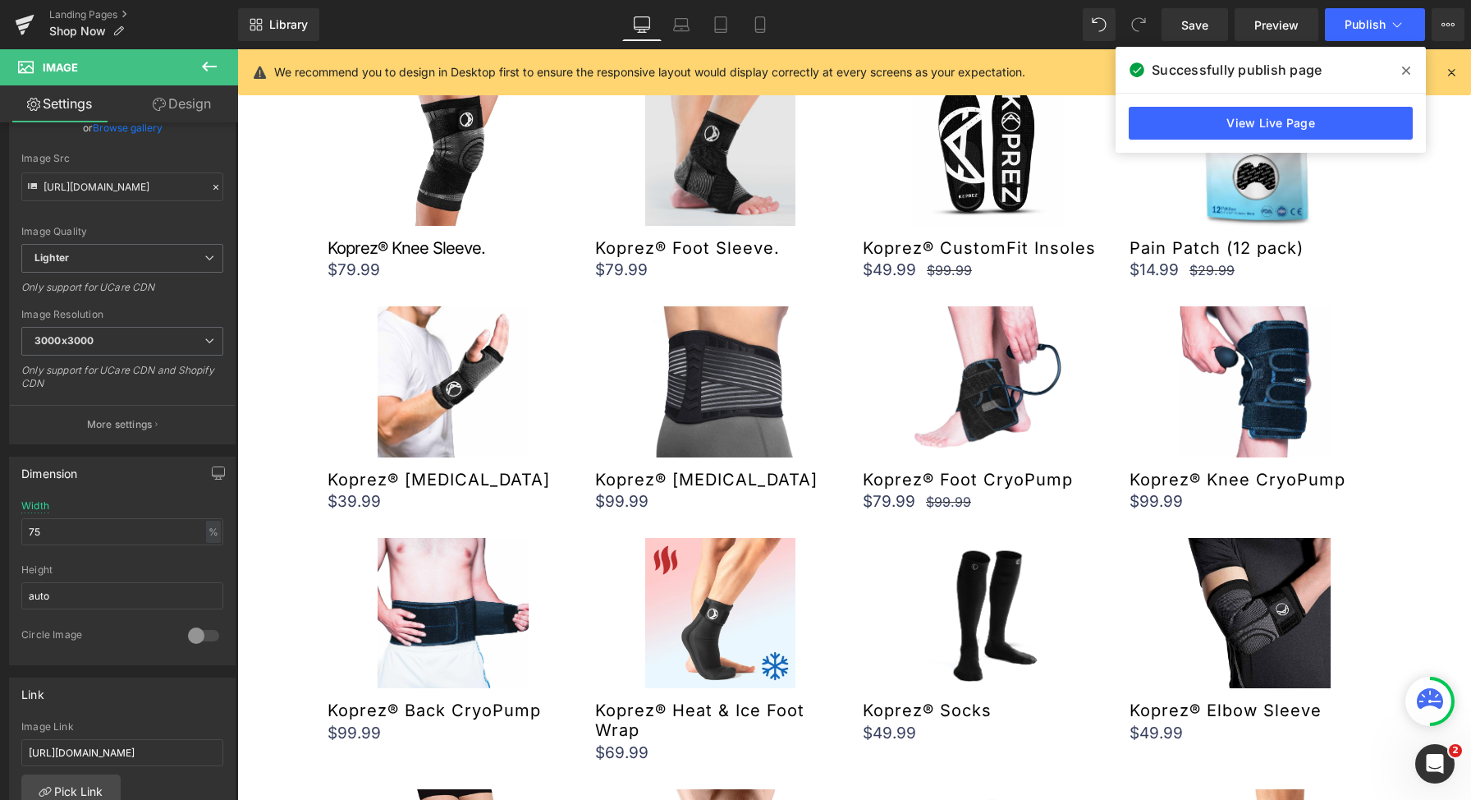
click at [717, 181] on img at bounding box center [720, 150] width 150 height 150
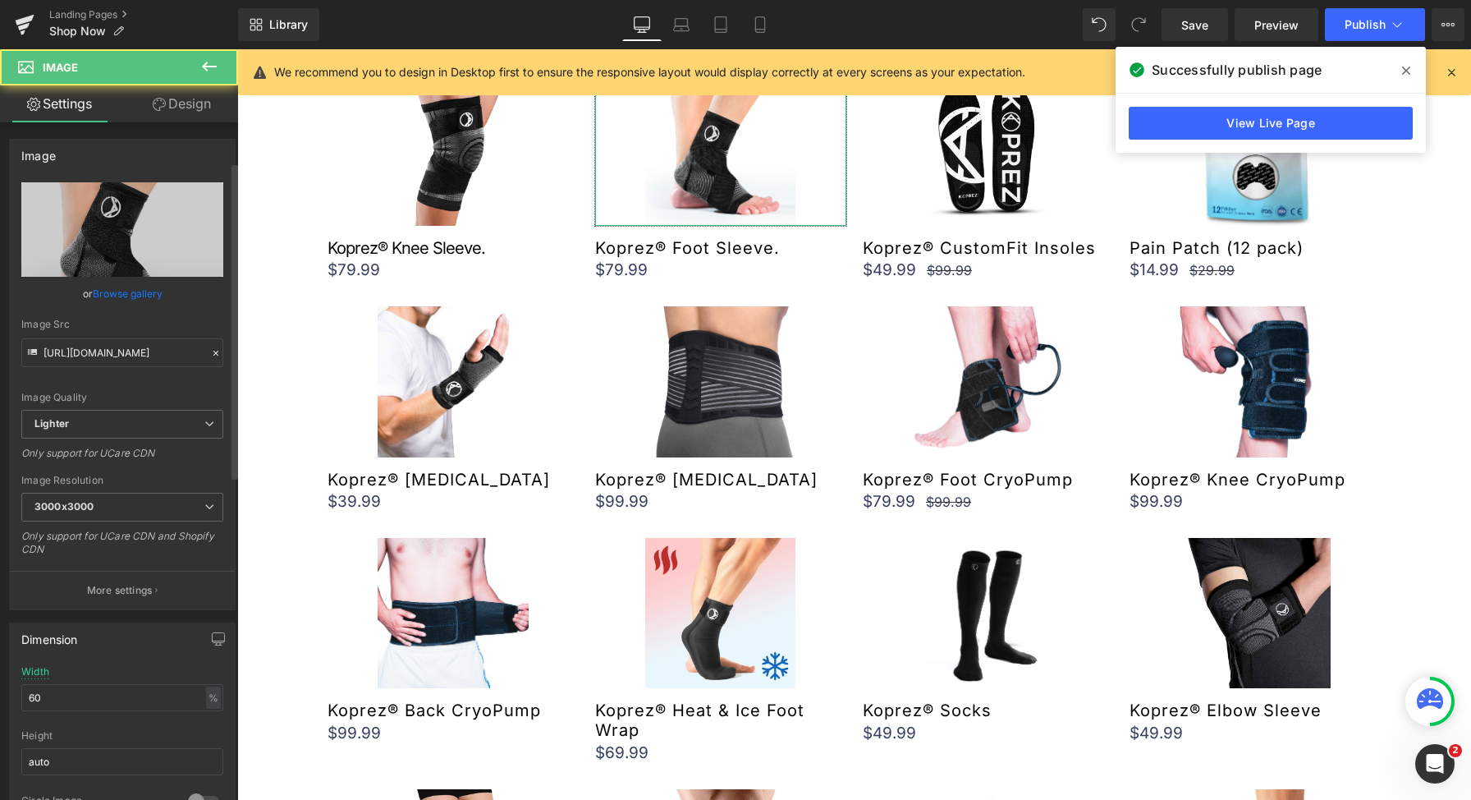
scroll to position [341, 0]
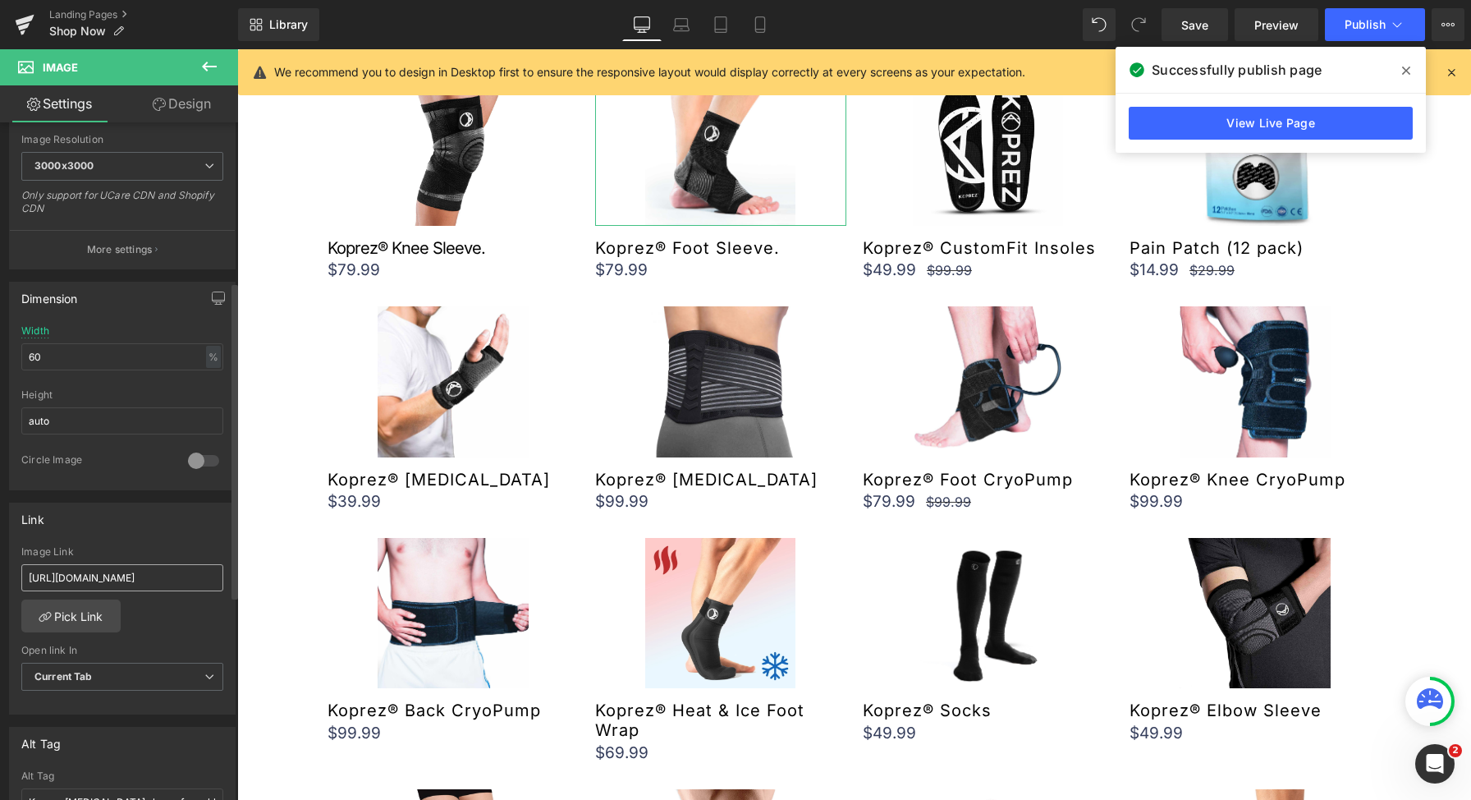
click at [191, 570] on input "[URL][DOMAIN_NAME]" at bounding box center [122, 577] width 202 height 27
type input "[URL][DOMAIN_NAME]"
click at [688, 27] on icon at bounding box center [681, 24] width 16 height 16
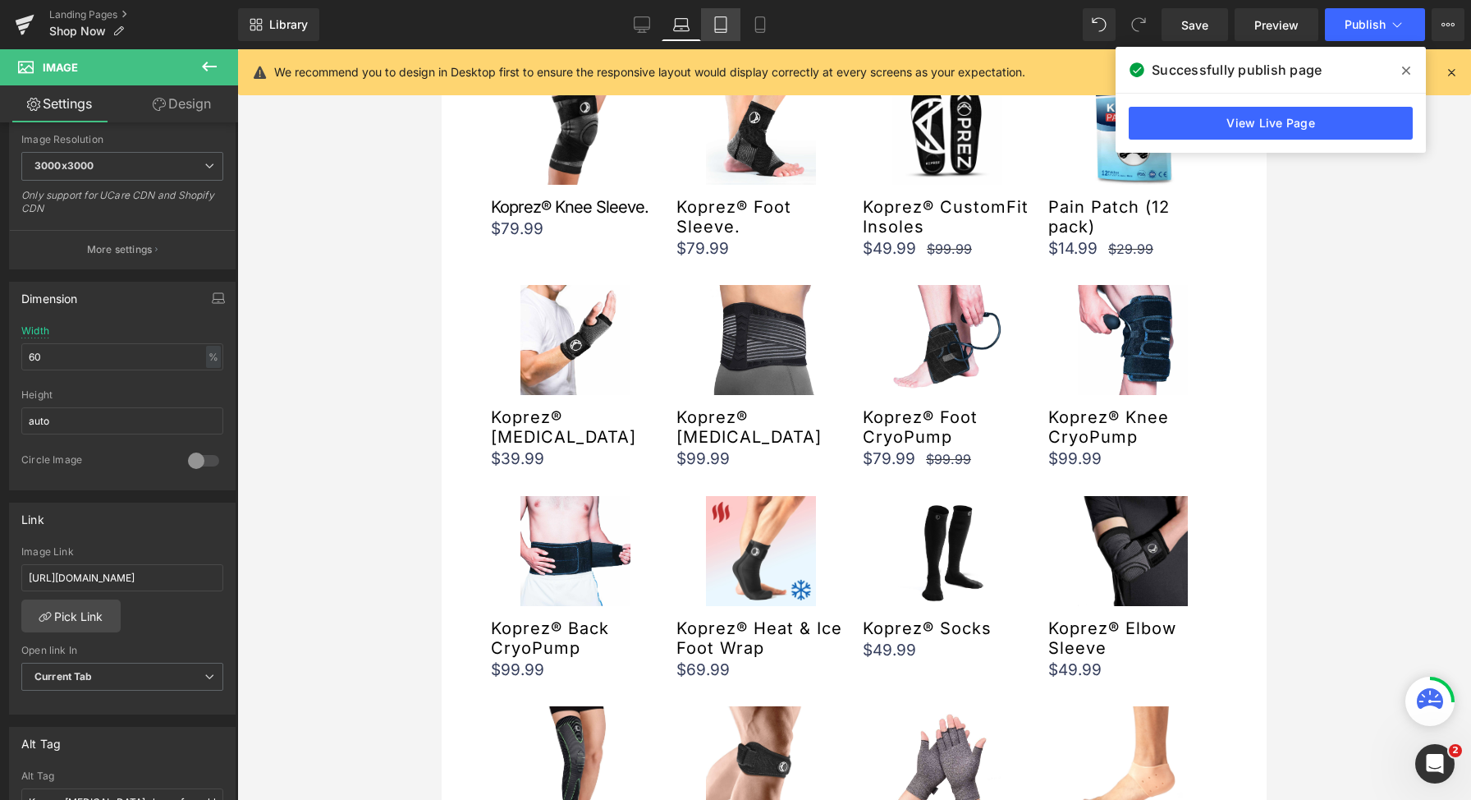
click at [728, 30] on icon at bounding box center [721, 24] width 16 height 16
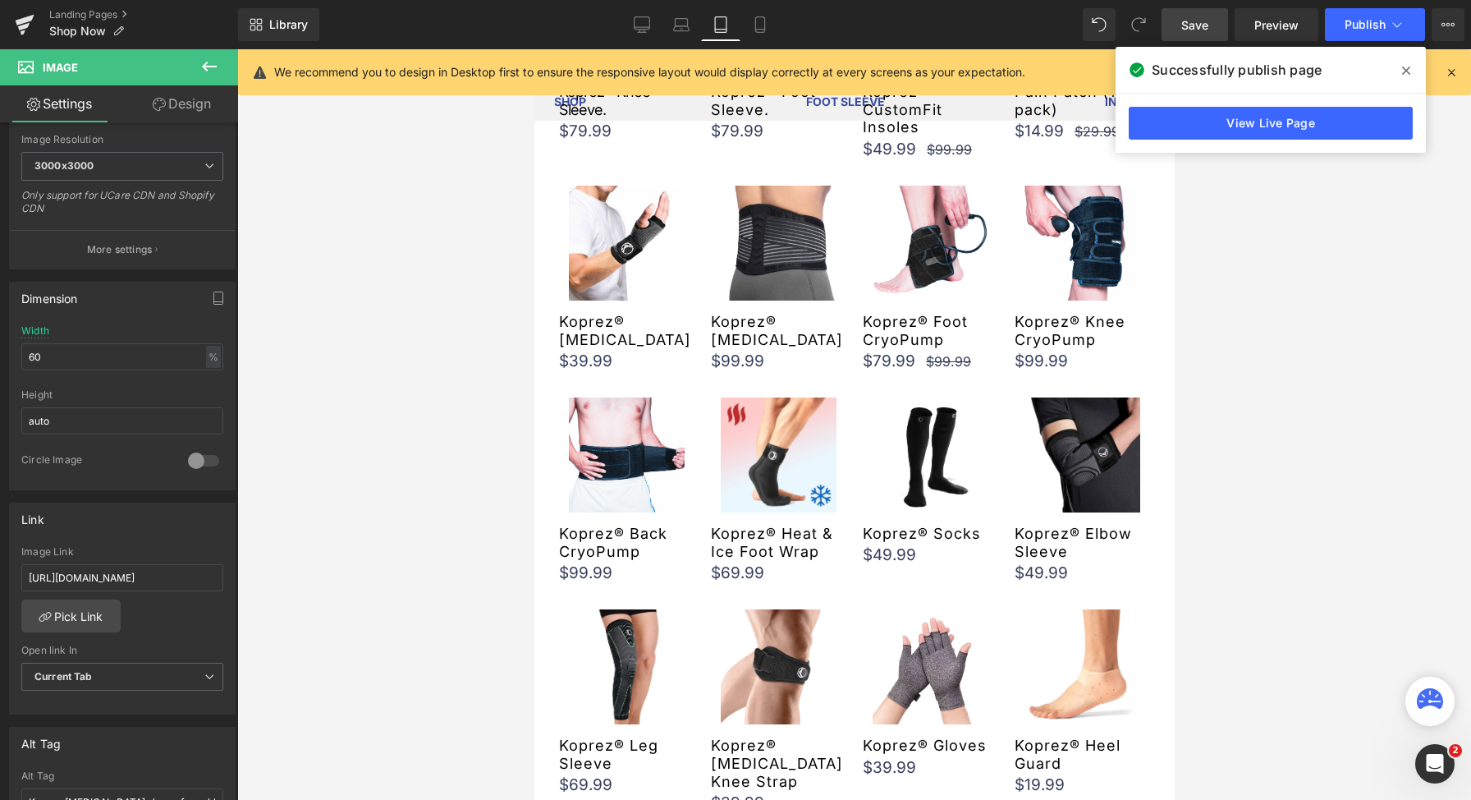
scroll to position [452, 0]
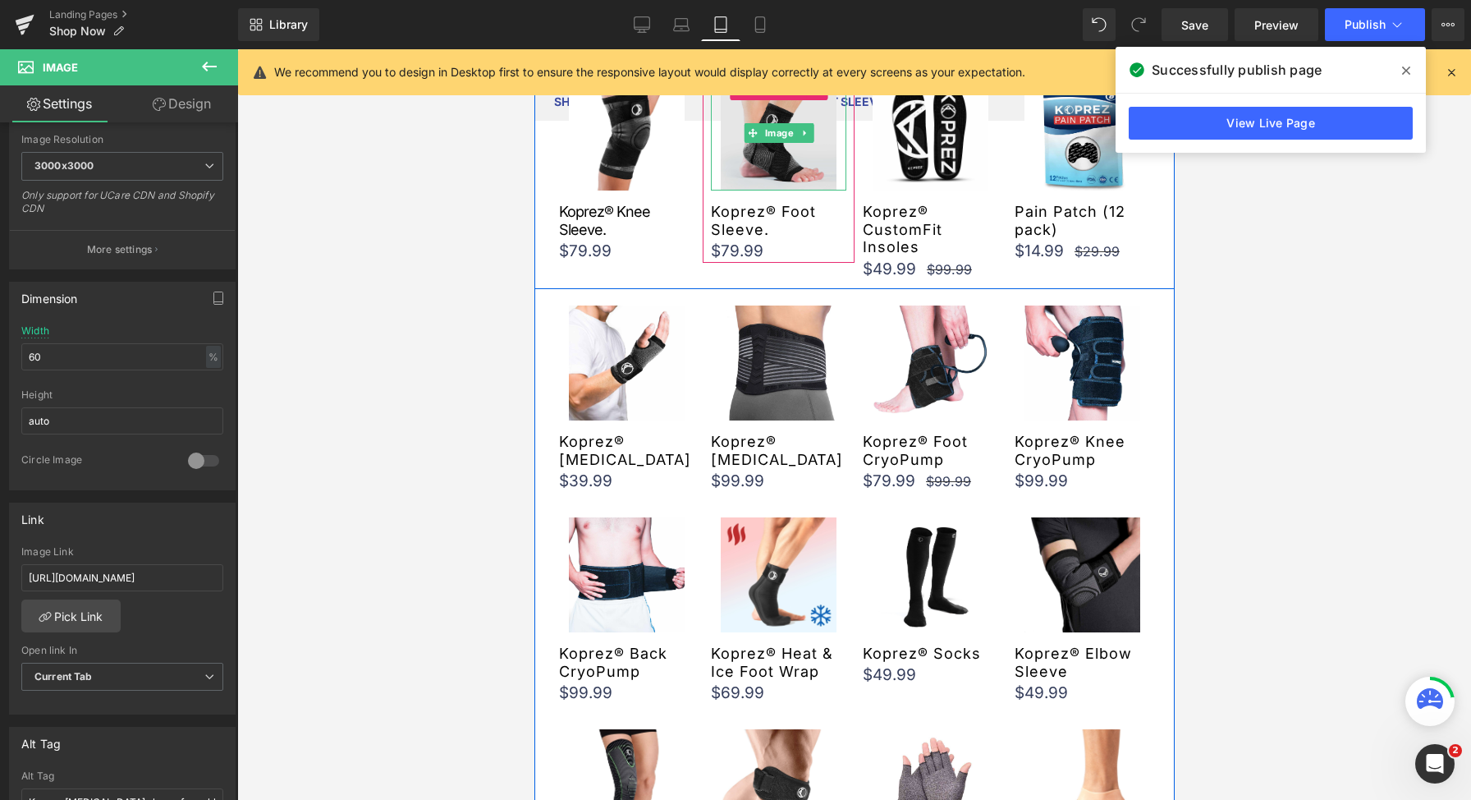
click at [755, 158] on img at bounding box center [777, 133] width 115 height 115
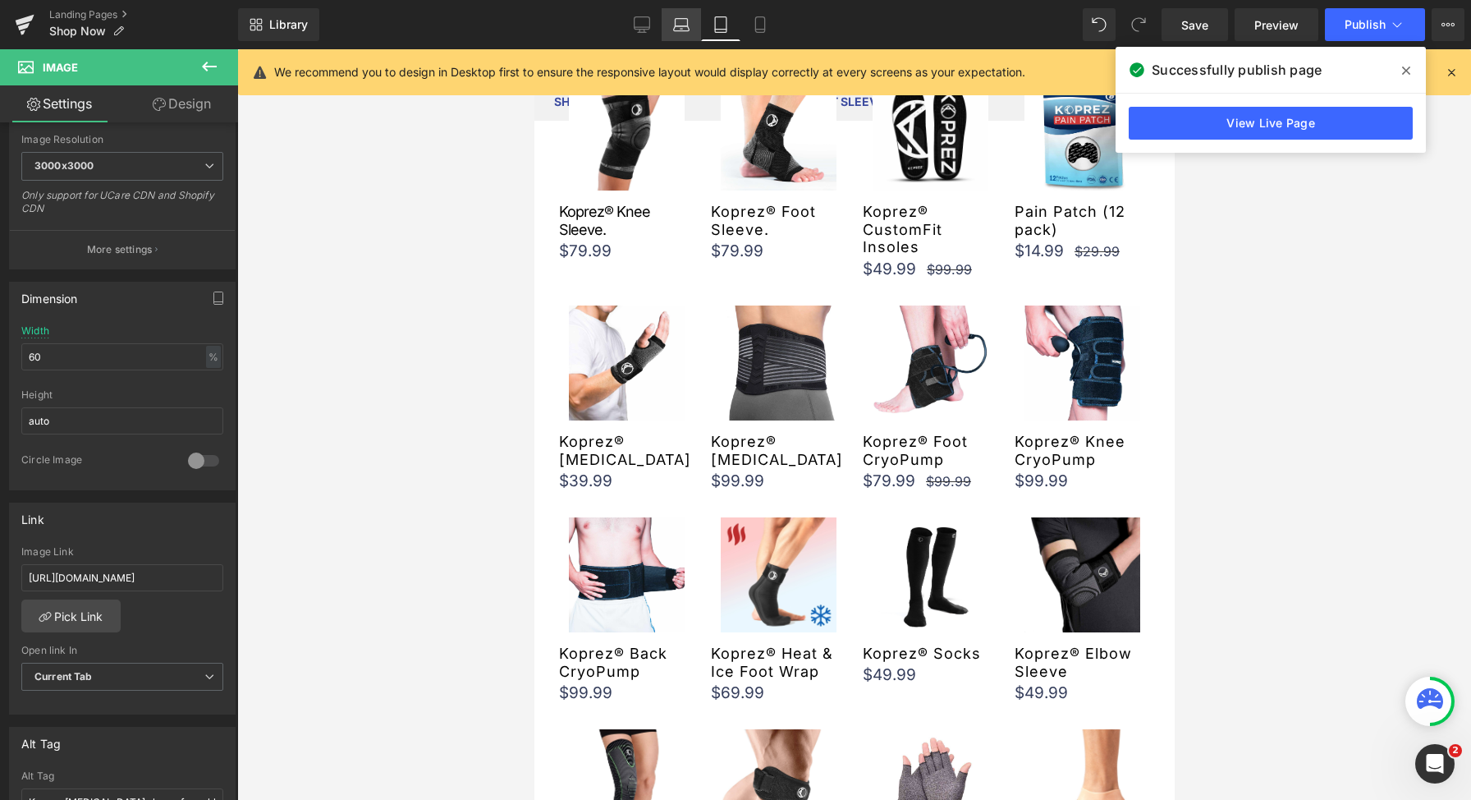
click at [678, 26] on icon at bounding box center [682, 28] width 16 height 5
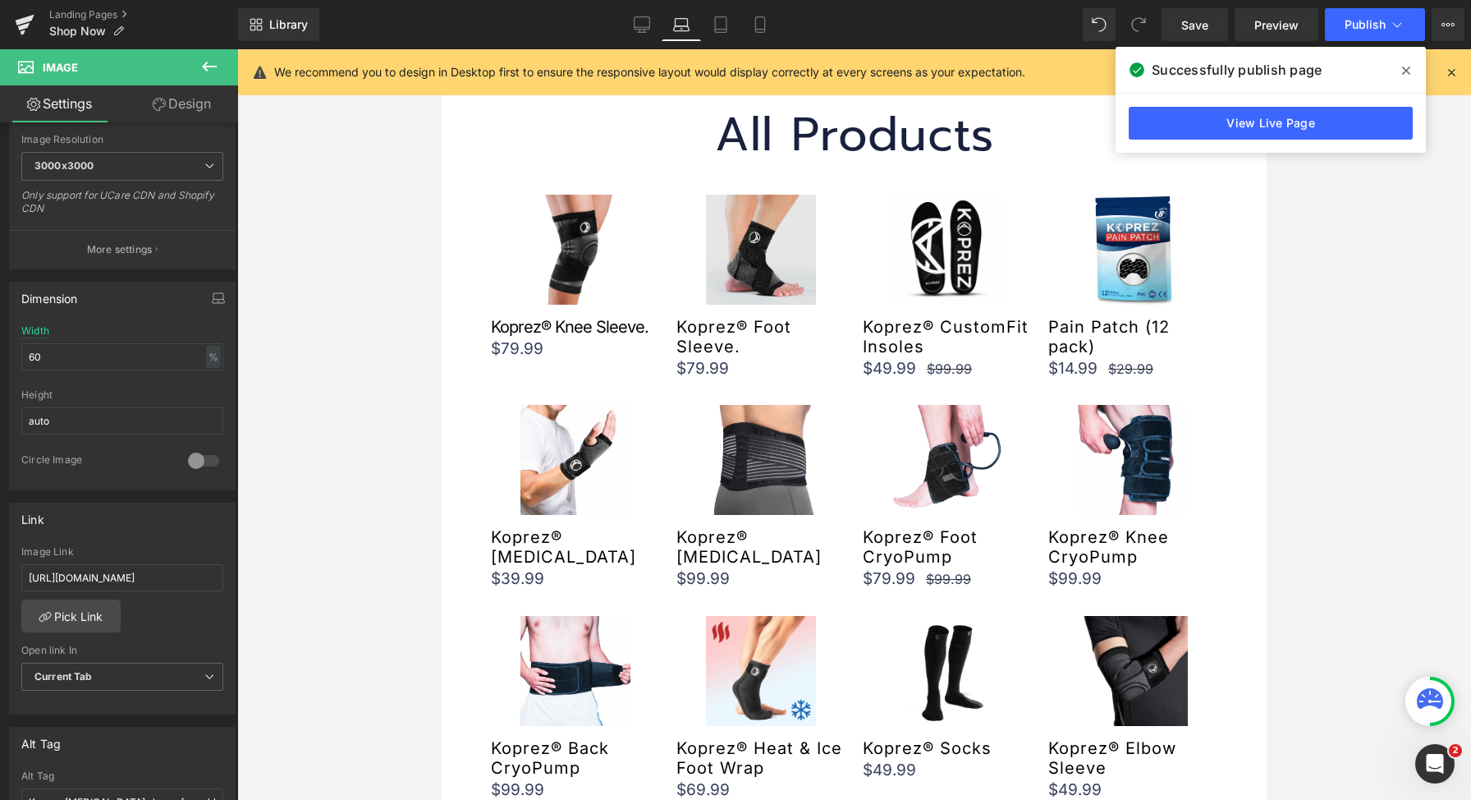
scroll to position [572, 0]
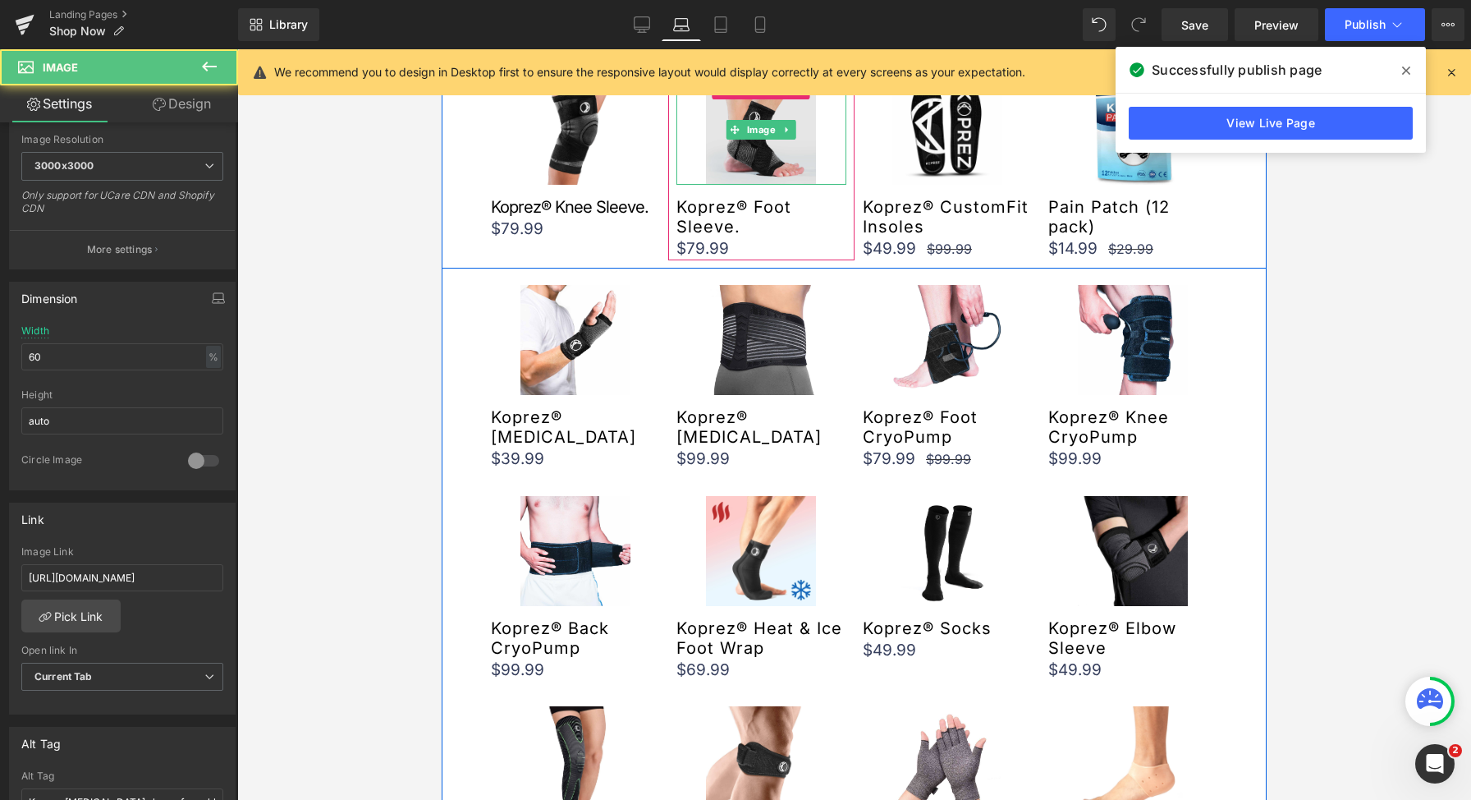
click at [737, 149] on img at bounding box center [761, 130] width 110 height 110
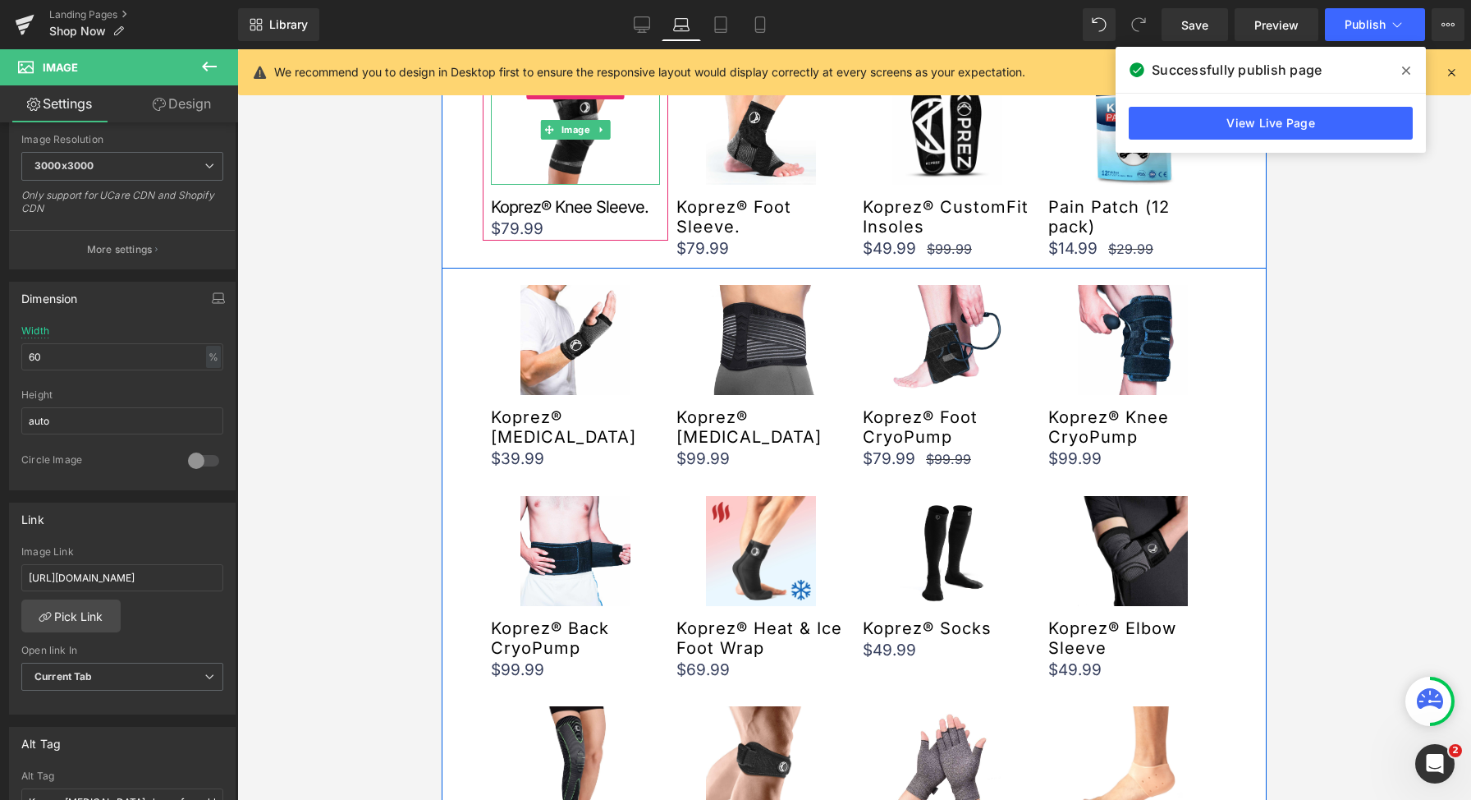
click at [502, 170] on link at bounding box center [575, 130] width 169 height 110
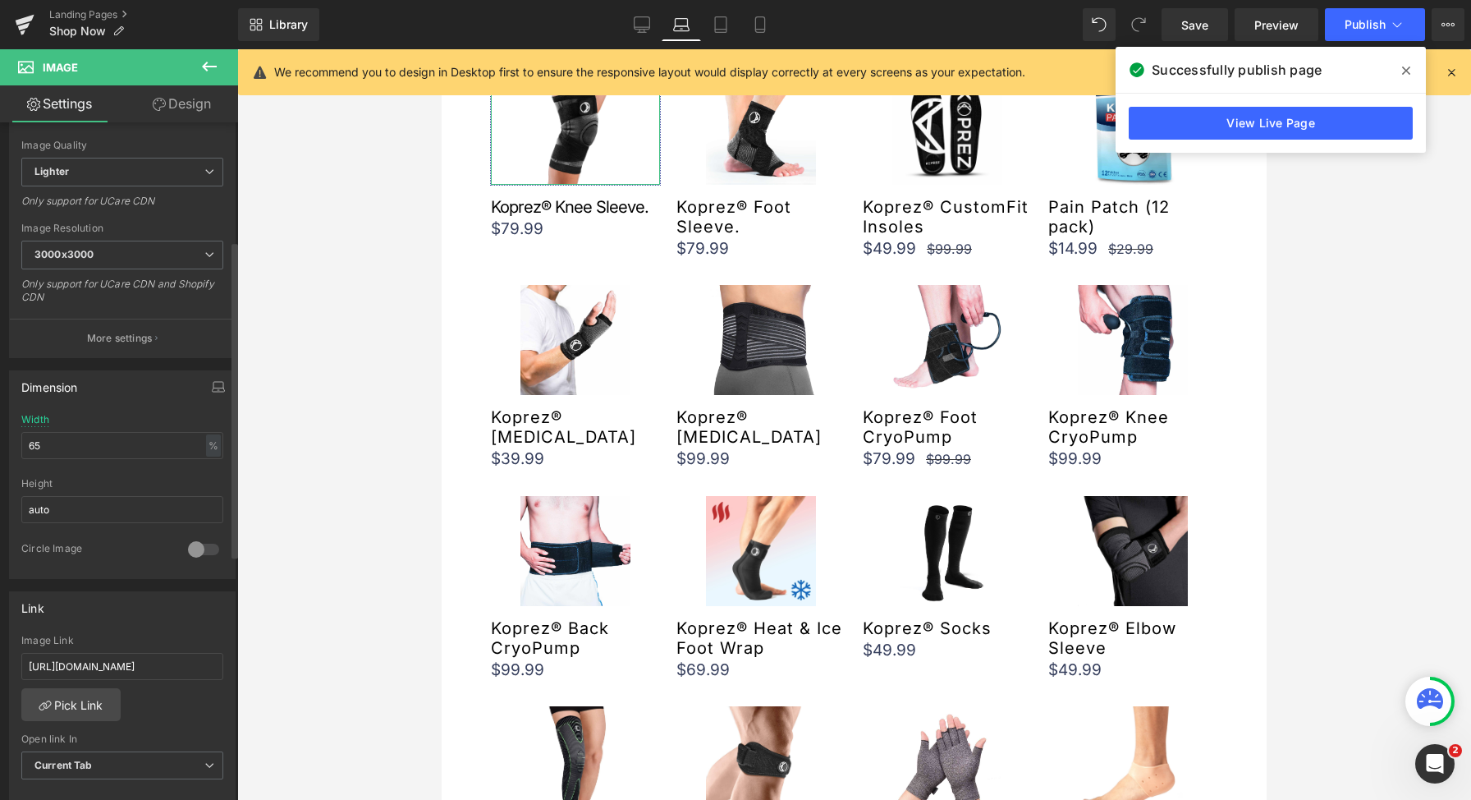
scroll to position [253, 0]
click at [147, 675] on input "[URL][DOMAIN_NAME]" at bounding box center [122, 665] width 202 height 27
type input "[URL][DOMAIN_NAME]"
click at [609, 26] on div "Library Laptop Desktop Laptop Tablet Mobile Save Preview Publish Scheduled View…" at bounding box center [854, 24] width 1233 height 33
click at [654, 21] on link "Desktop" at bounding box center [641, 24] width 39 height 33
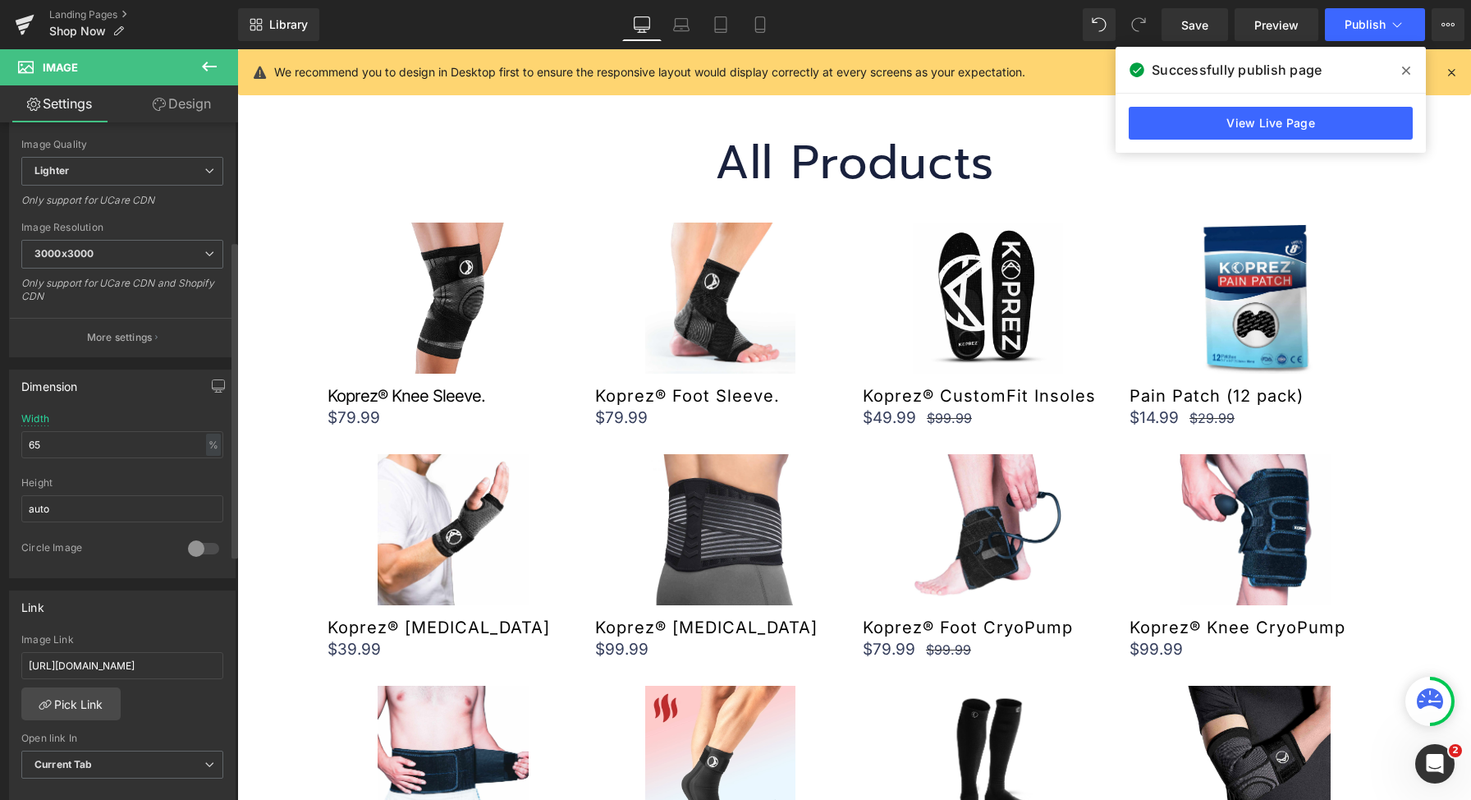
scroll to position [720, 0]
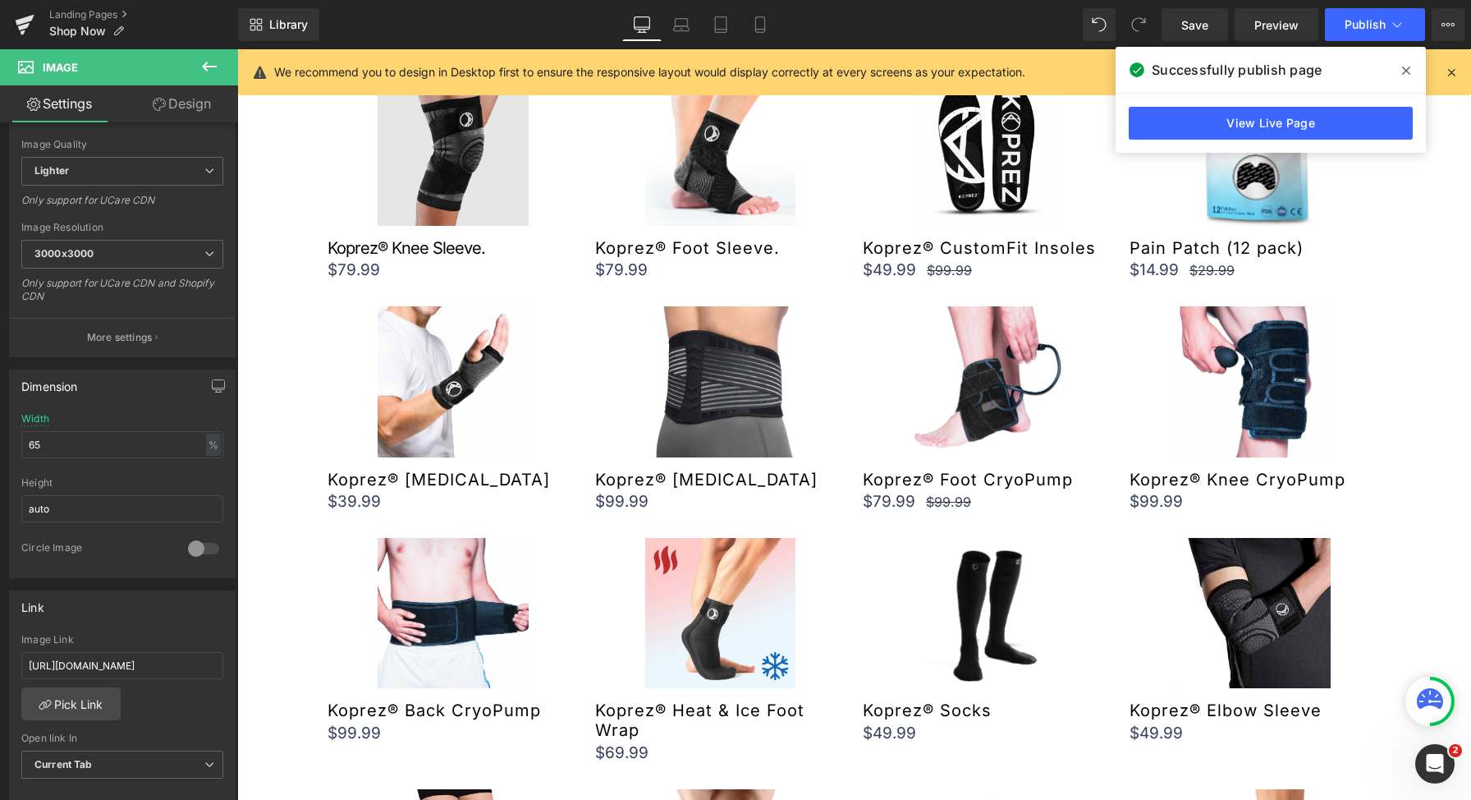
click at [428, 181] on img at bounding box center [453, 150] width 150 height 150
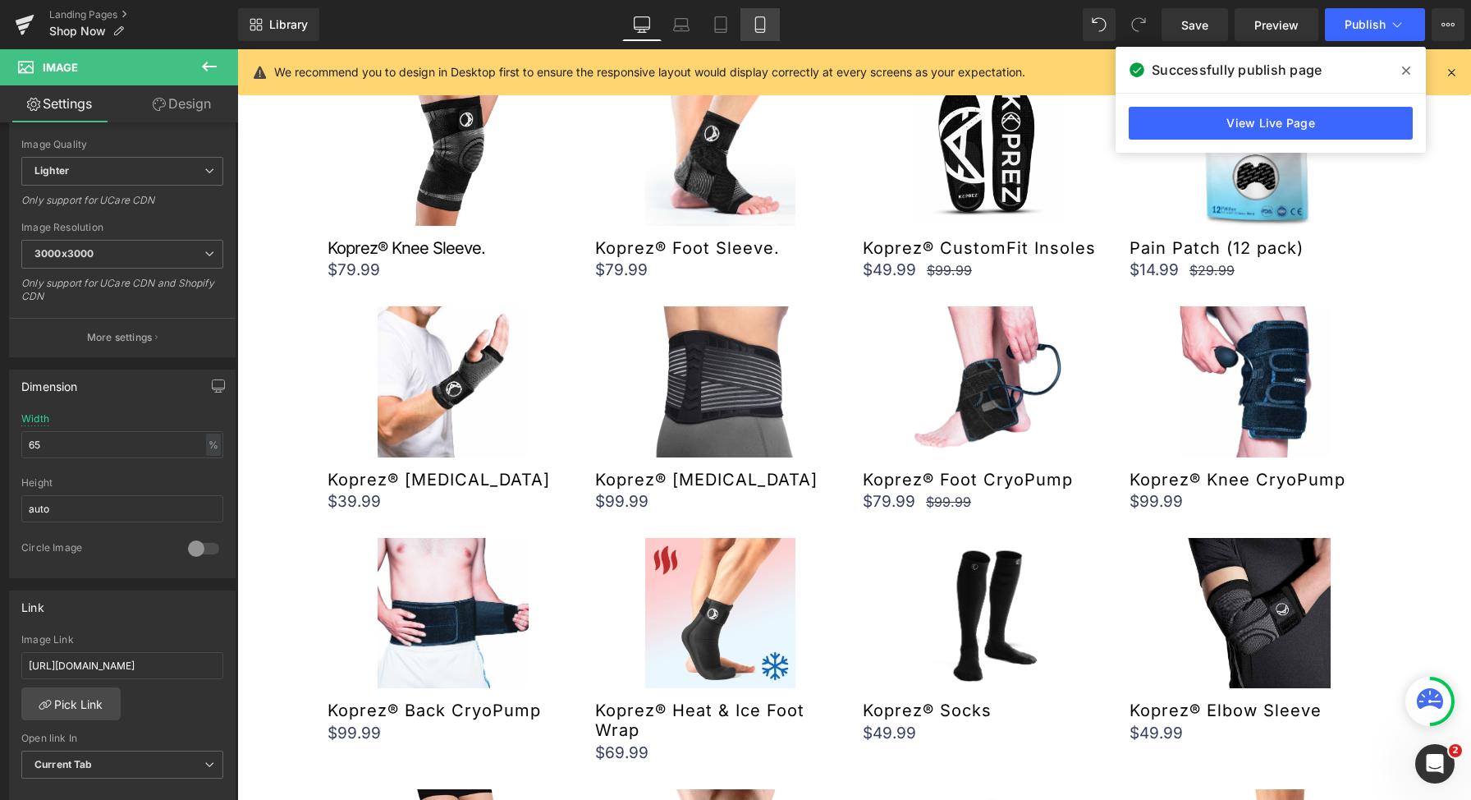
click at [761, 17] on icon at bounding box center [759, 25] width 9 height 16
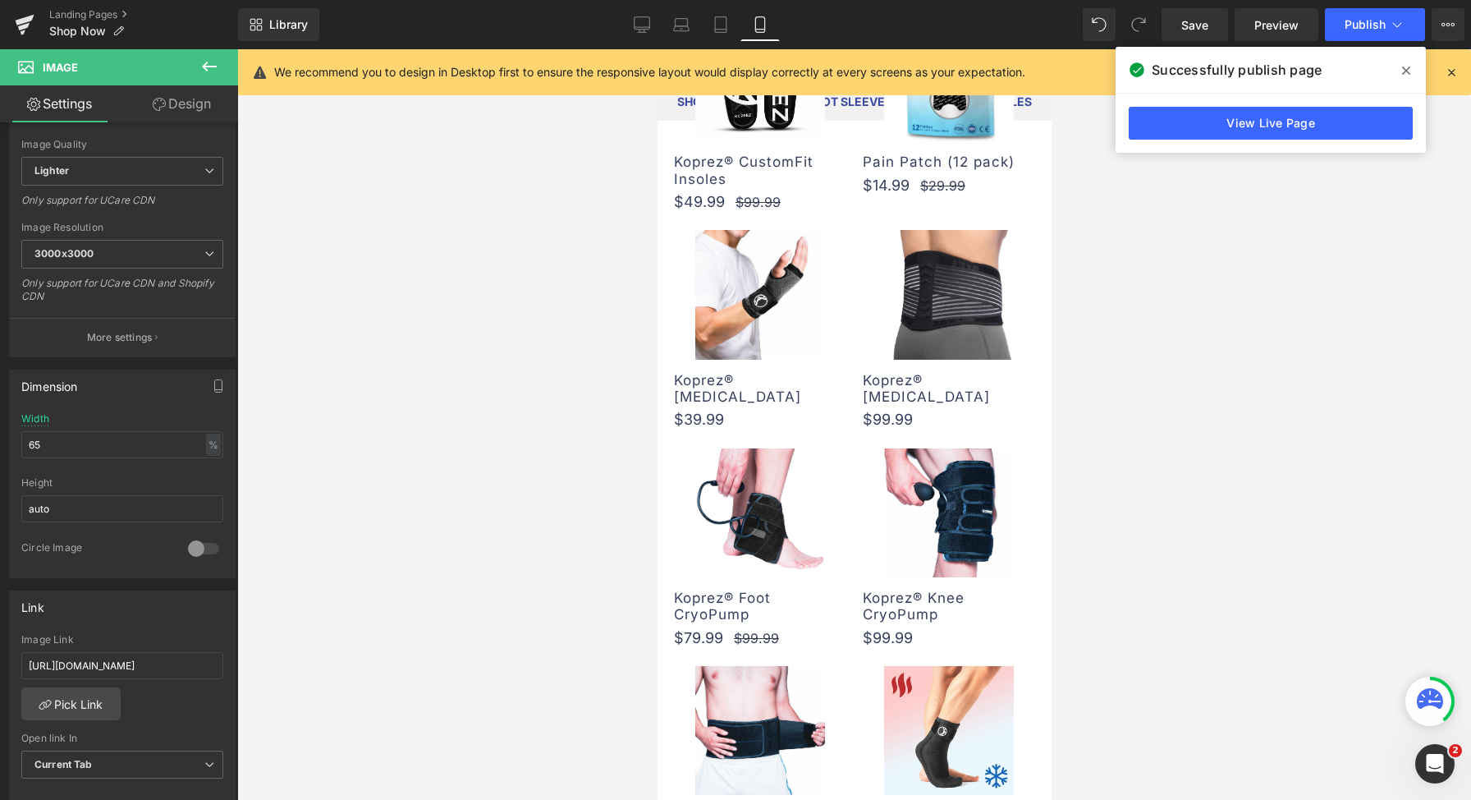
scroll to position [0, 0]
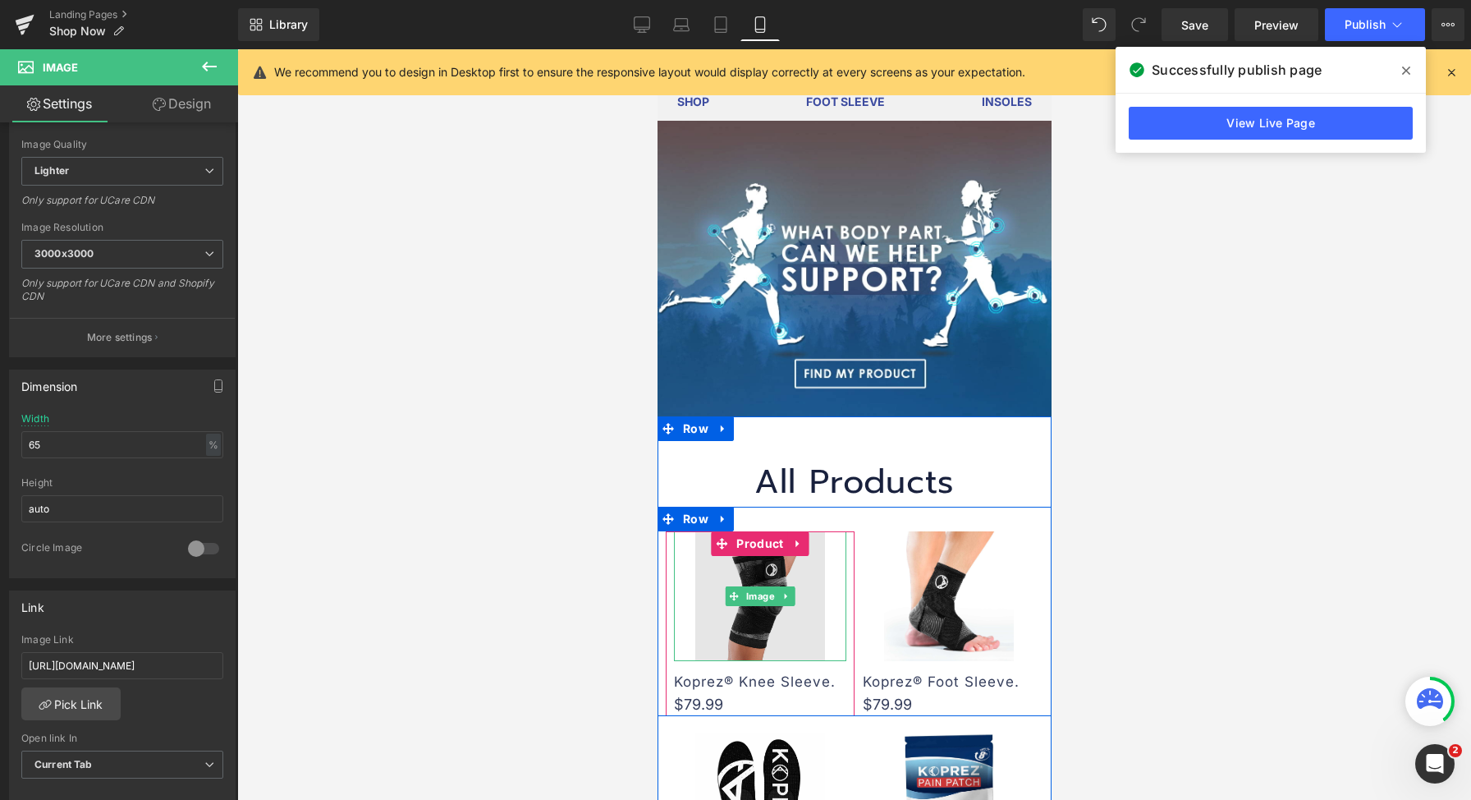
click at [741, 612] on img at bounding box center [760, 596] width 130 height 130
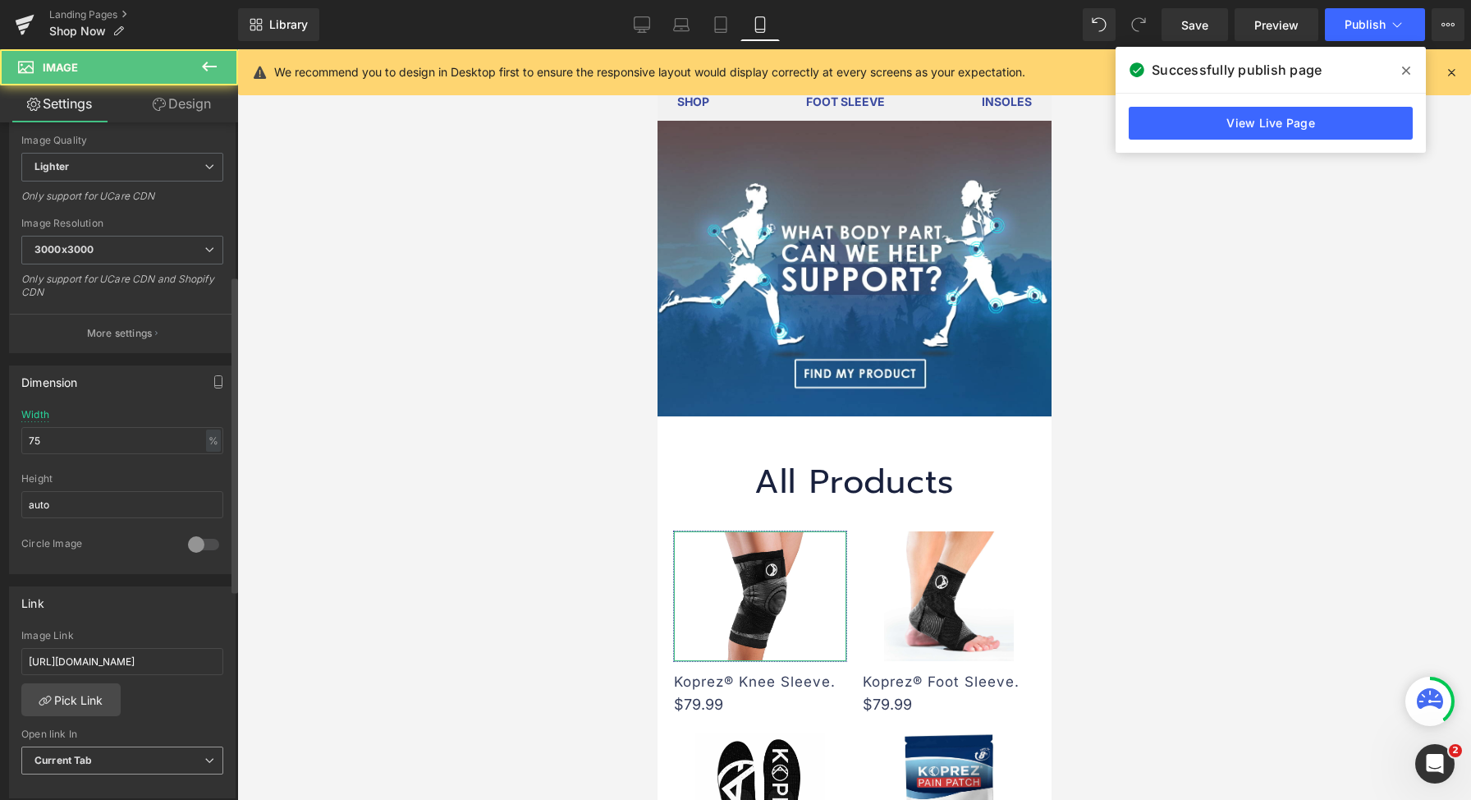
scroll to position [328, 0]
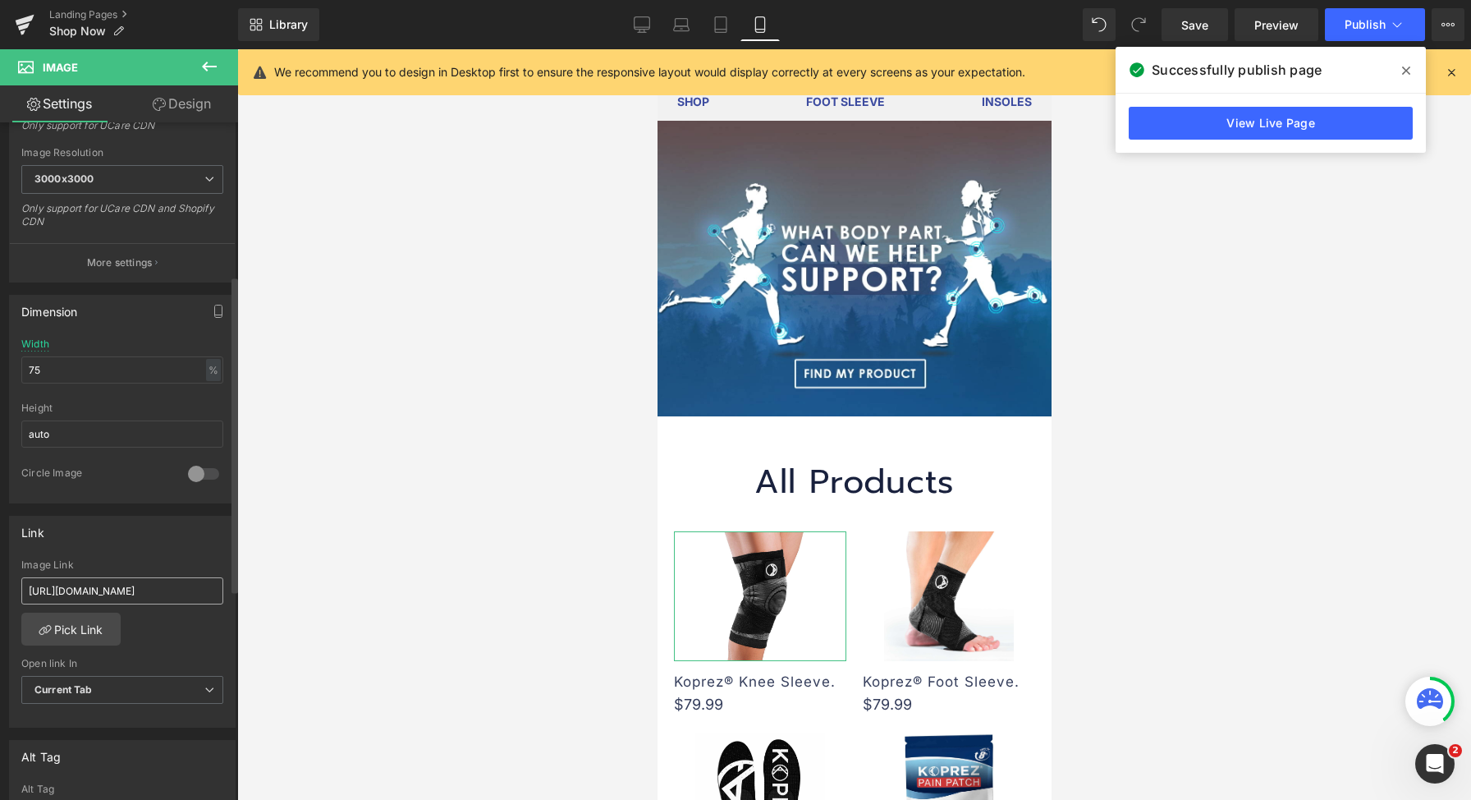
click at [163, 584] on input "[URL][DOMAIN_NAME]" at bounding box center [122, 590] width 202 height 27
type input "[URL][DOMAIN_NAME]"
click at [1390, 26] on icon at bounding box center [1397, 24] width 16 height 16
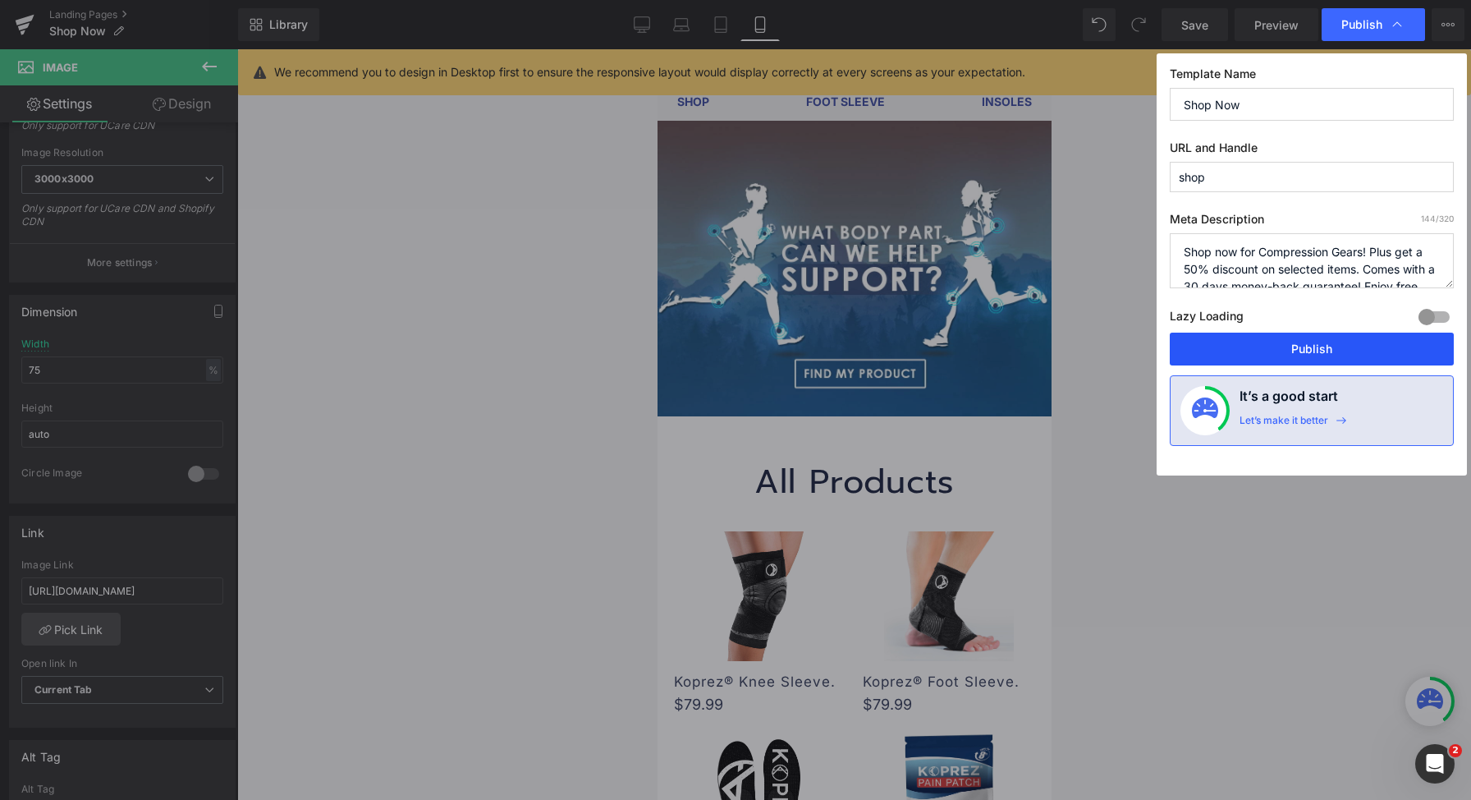
click at [1303, 356] on button "Publish" at bounding box center [1312, 349] width 284 height 33
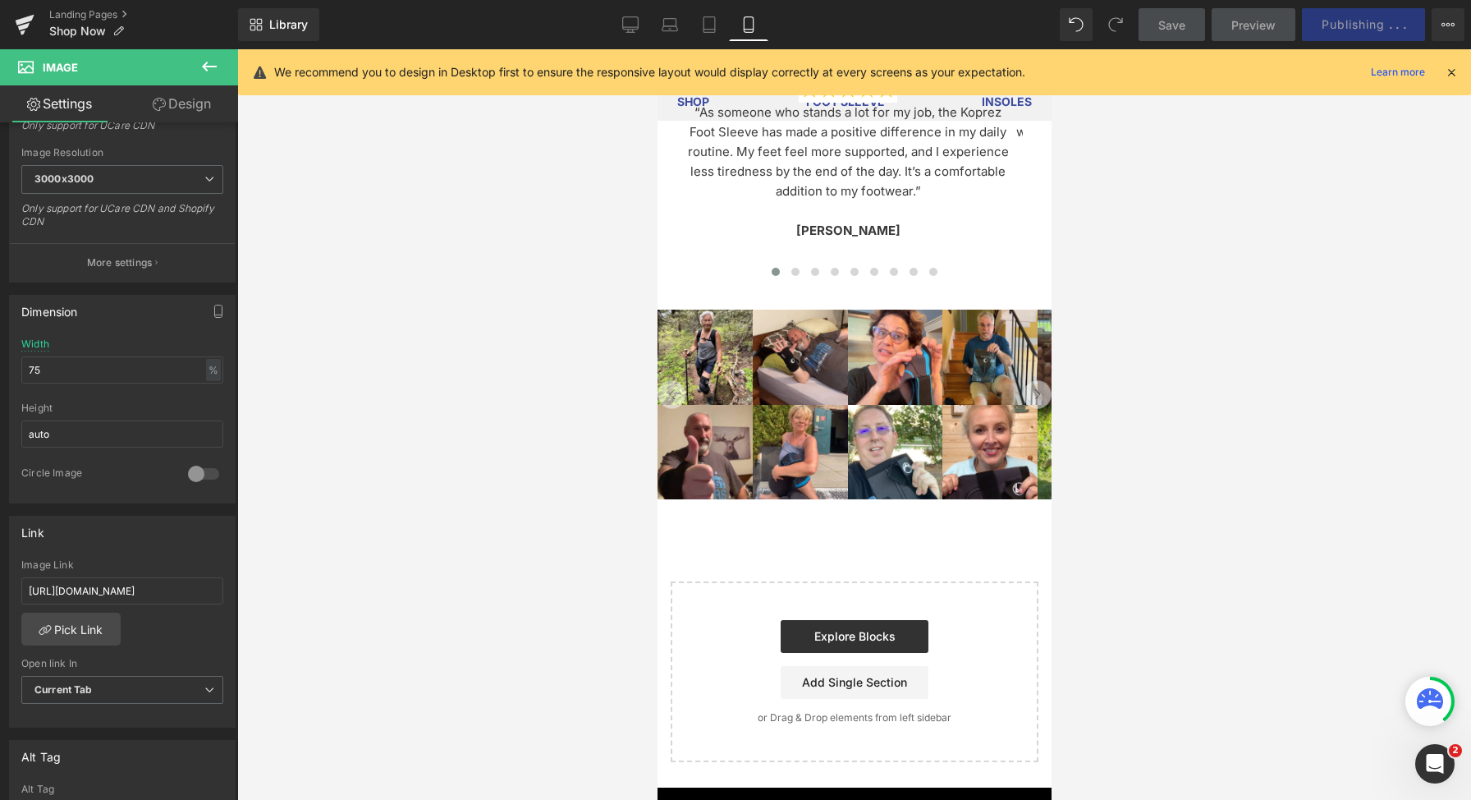
scroll to position [2982, 0]
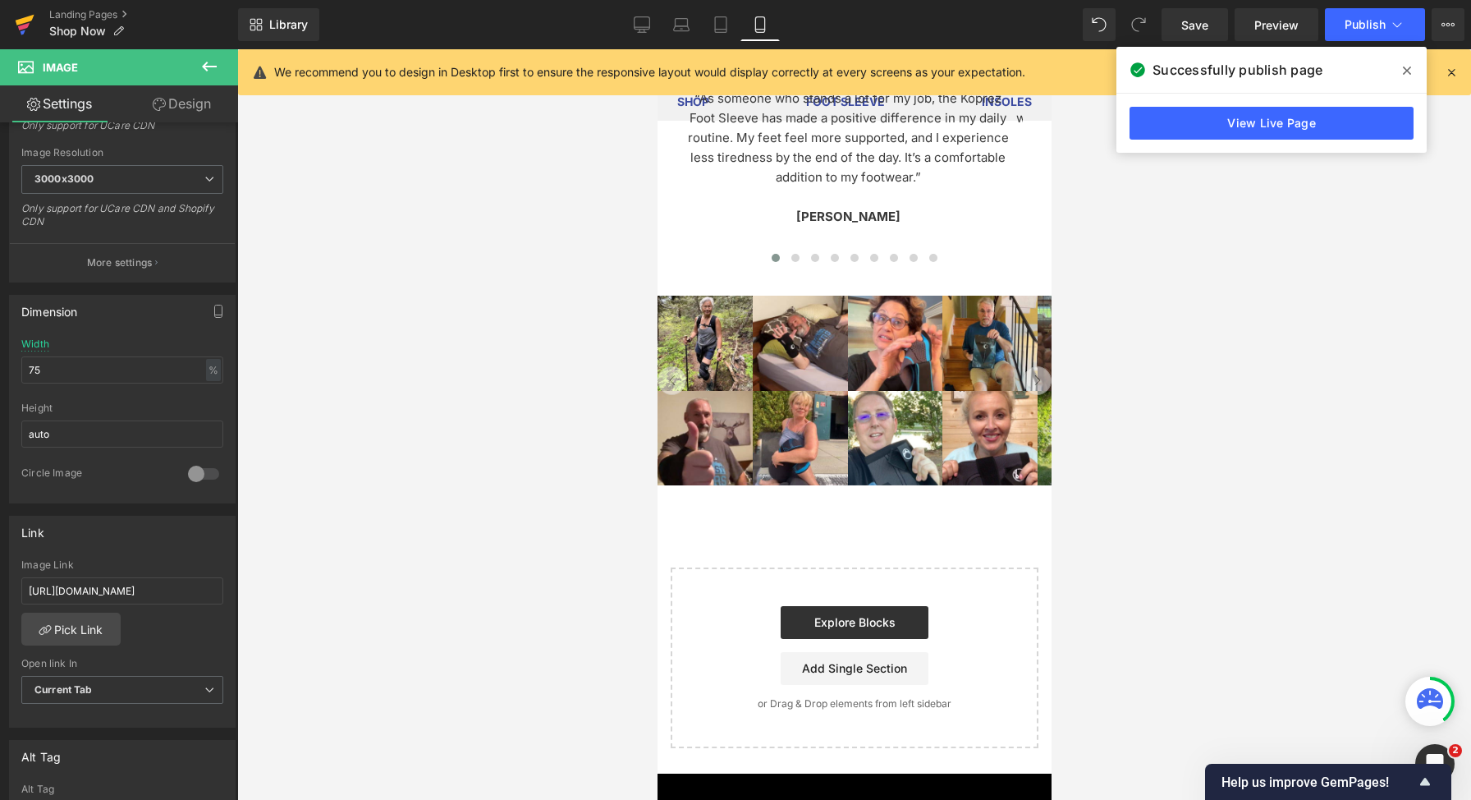
click at [5, 21] on link at bounding box center [24, 24] width 49 height 49
